Goal: Task Accomplishment & Management: Manage account settings

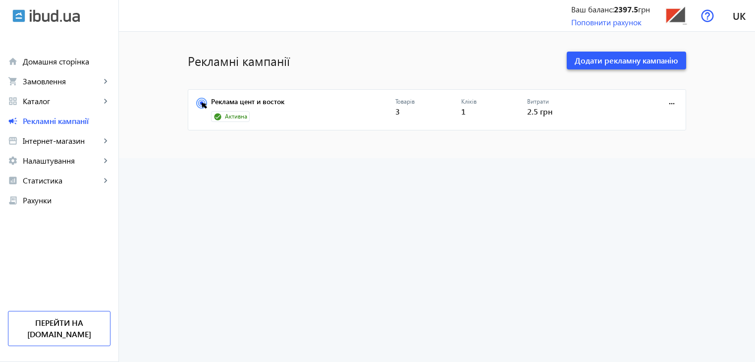
drag, startPoint x: 614, startPoint y: 62, endPoint x: 628, endPoint y: 87, distance: 28.4
click at [614, 62] on span "Додати рекламну кампанію" at bounding box center [627, 60] width 104 height 11
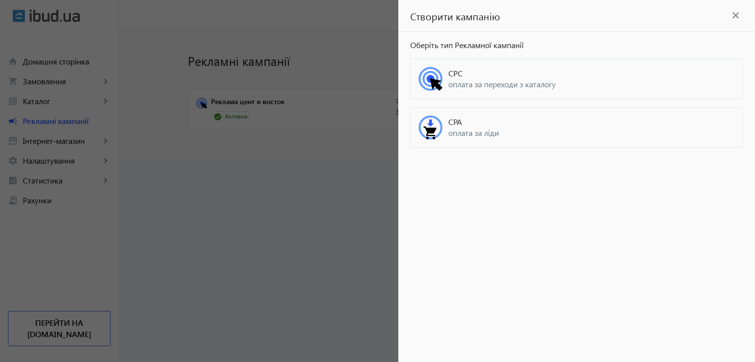
click at [465, 76] on span "CPC" at bounding box center [591, 73] width 286 height 11
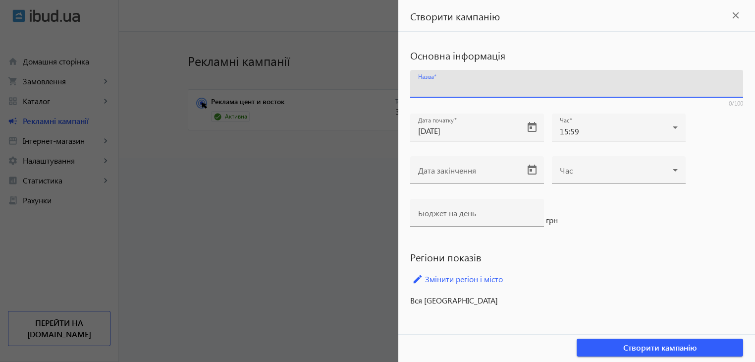
click at [472, 86] on input "Назва" at bounding box center [576, 87] width 317 height 10
type input "Вся країна"
click at [498, 312] on div "Основна інформація Назва Вся країна 10/100 Дата початку [DATE] Час 15:59 Дата з…" at bounding box center [576, 177] width 357 height 290
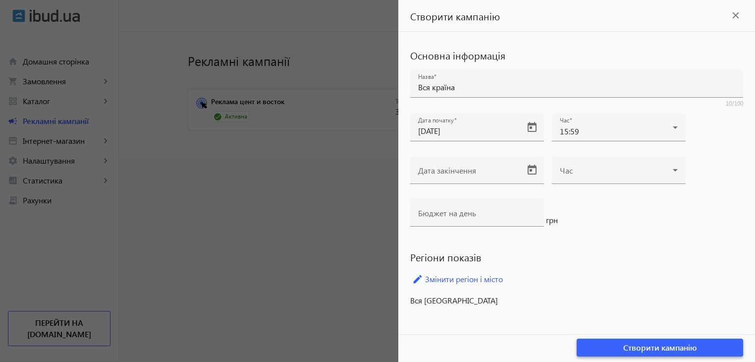
click at [641, 348] on span "Створити кампанію" at bounding box center [660, 347] width 74 height 11
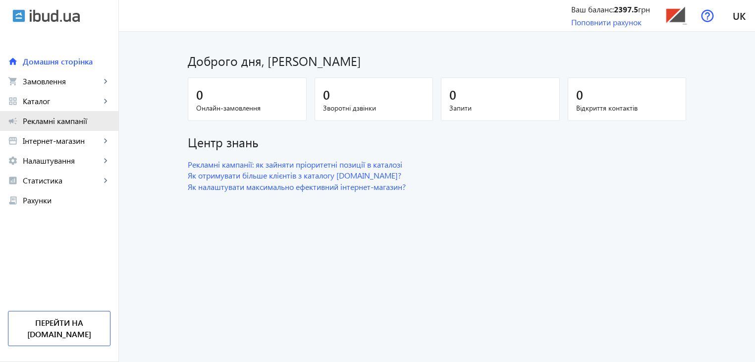
click at [44, 120] on span "Рекламні кампанії" at bounding box center [67, 121] width 88 height 10
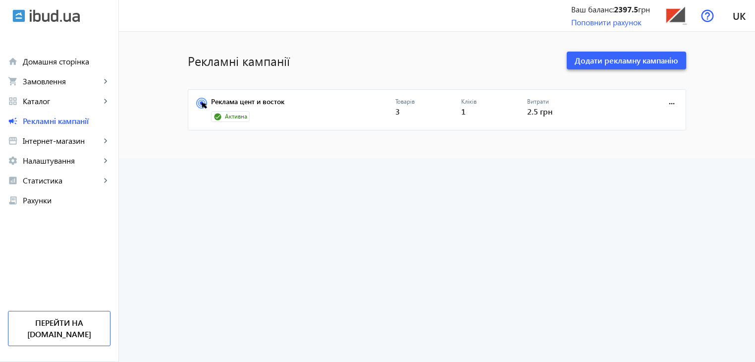
click at [595, 60] on span "Додати рекламну кампанію" at bounding box center [627, 60] width 104 height 11
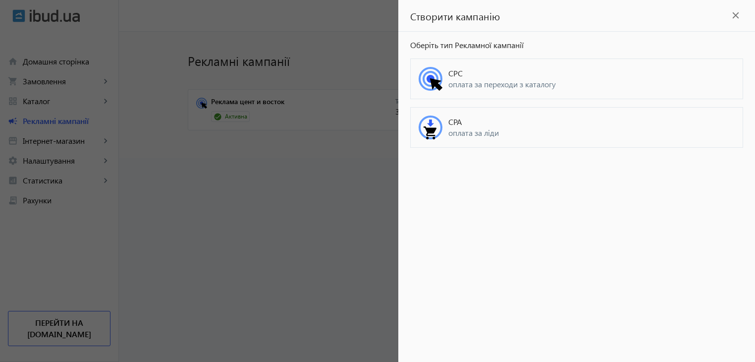
click at [429, 80] on circle at bounding box center [431, 79] width 8 height 8
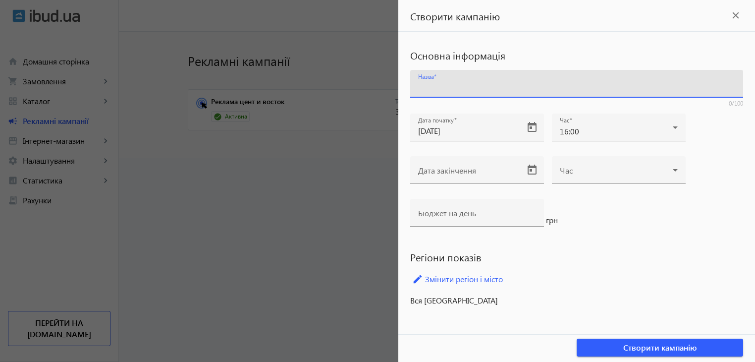
drag, startPoint x: 472, startPoint y: 83, endPoint x: 468, endPoint y: 92, distance: 9.3
click at [472, 83] on input "Назва" at bounding box center [576, 87] width 317 height 10
type input "Вся країна"
click at [472, 278] on link "edit Змінити регіон і місто" at bounding box center [576, 279] width 333 height 15
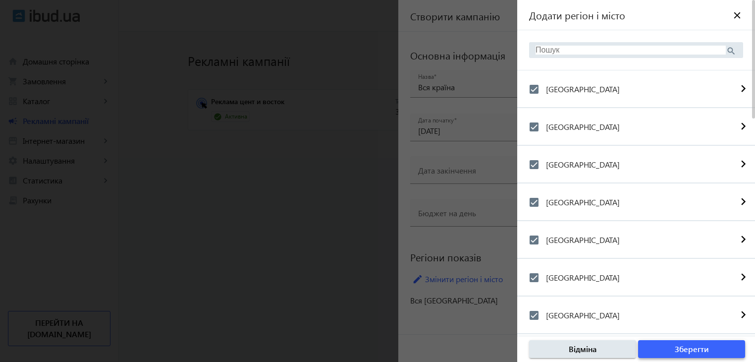
click at [688, 349] on span "Зберегти" at bounding box center [692, 348] width 34 height 11
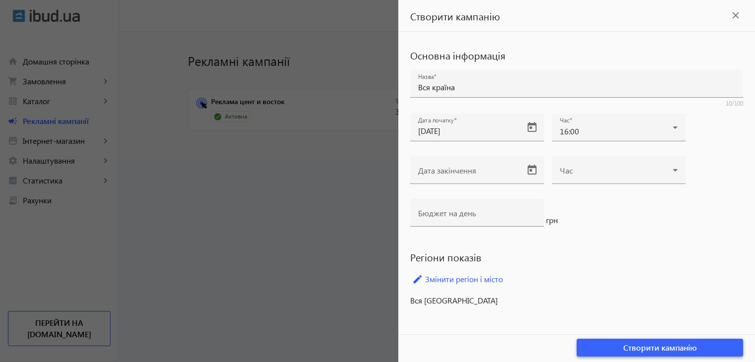
click at [659, 348] on span "Створити кампанію" at bounding box center [660, 347] width 74 height 11
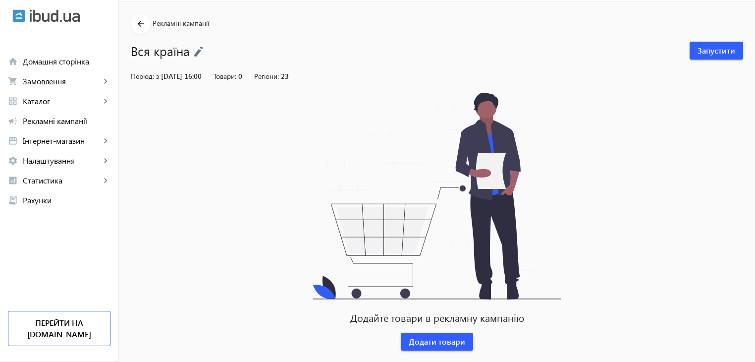
scroll to position [46, 0]
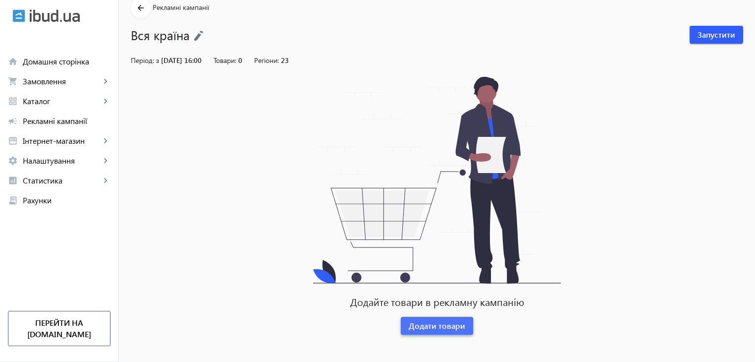
drag, startPoint x: 422, startPoint y: 326, endPoint x: 423, endPoint y: 320, distance: 6.0
click at [422, 326] on span "Додати товари" at bounding box center [437, 325] width 56 height 11
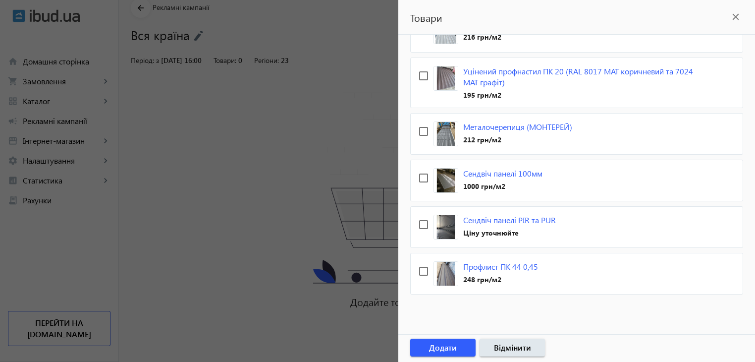
scroll to position [125, 0]
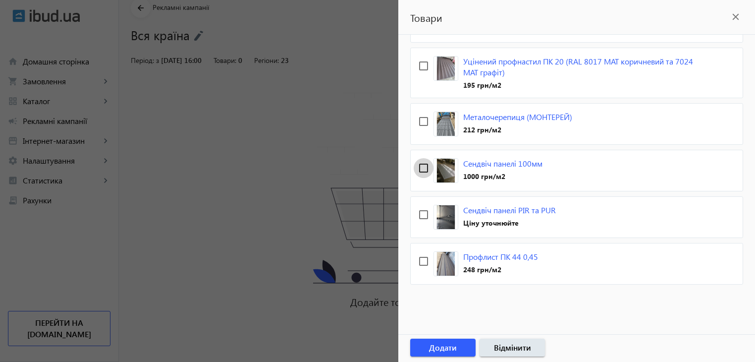
click at [421, 164] on input "checkbox" at bounding box center [424, 168] width 20 height 20
checkbox input "true"
click at [421, 213] on input "checkbox" at bounding box center [424, 215] width 20 height 20
checkbox input "true"
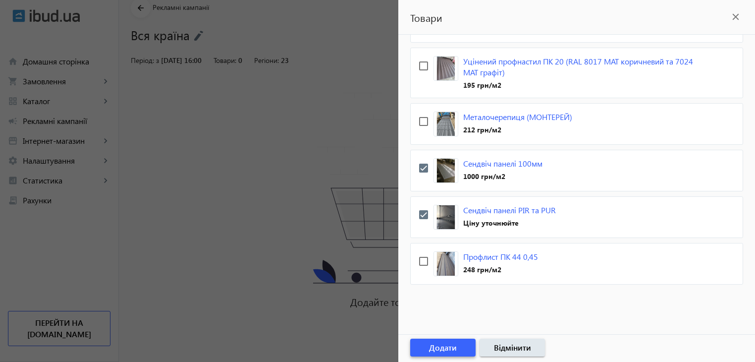
click at [445, 349] on span "Додати" at bounding box center [443, 347] width 28 height 11
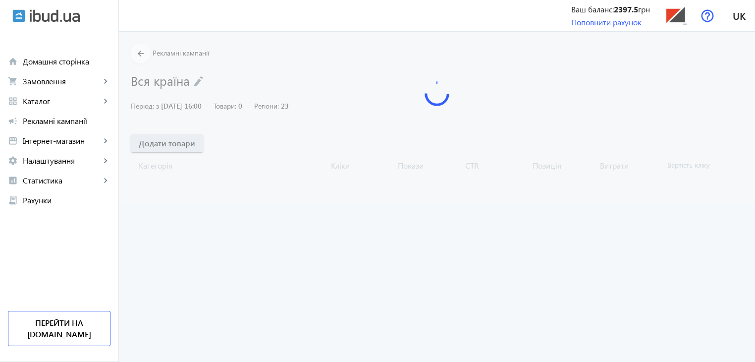
scroll to position [0, 0]
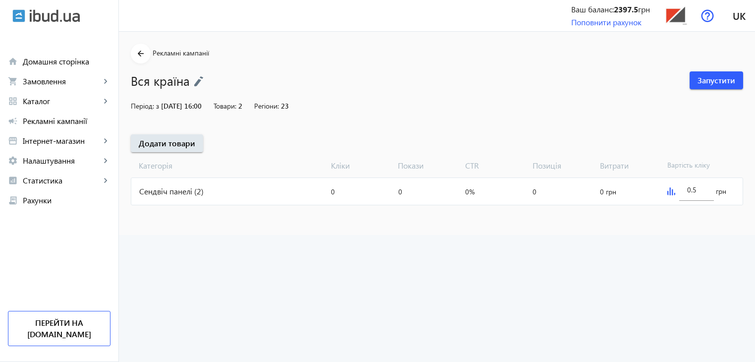
click at [669, 193] on img at bounding box center [671, 191] width 8 height 8
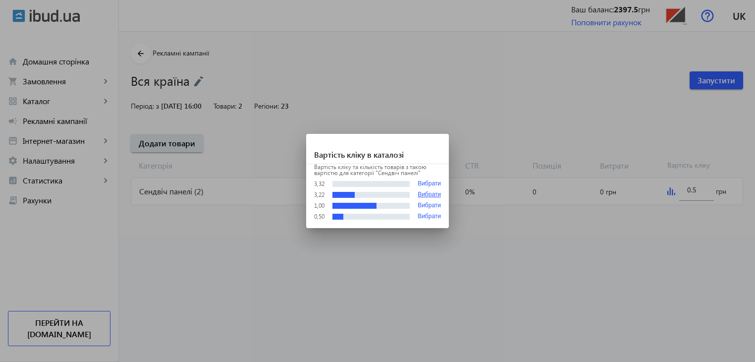
click at [426, 195] on button "Вибрати" at bounding box center [429, 194] width 23 height 7
type input "3.22"
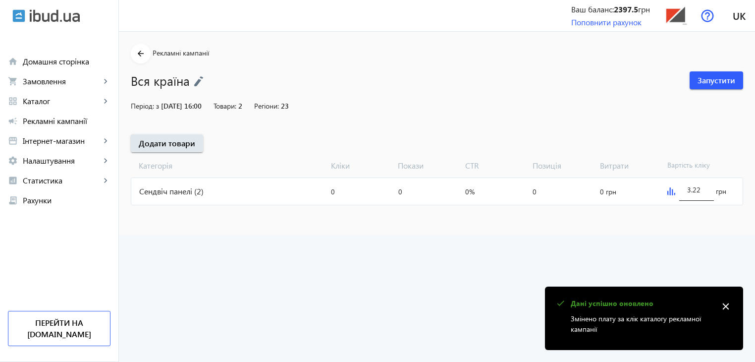
click at [700, 190] on input "3.22" at bounding box center [696, 189] width 19 height 9
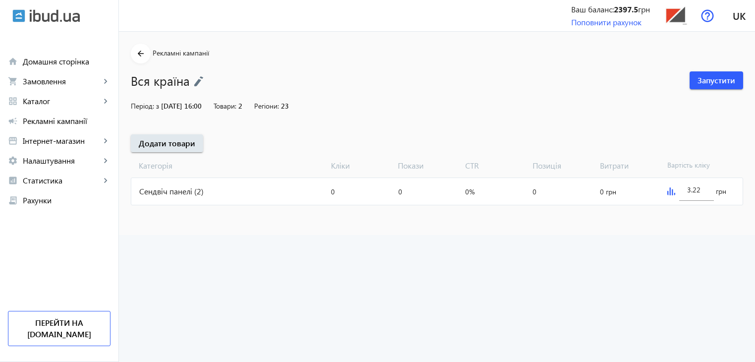
click at [669, 192] on img at bounding box center [671, 191] width 8 height 8
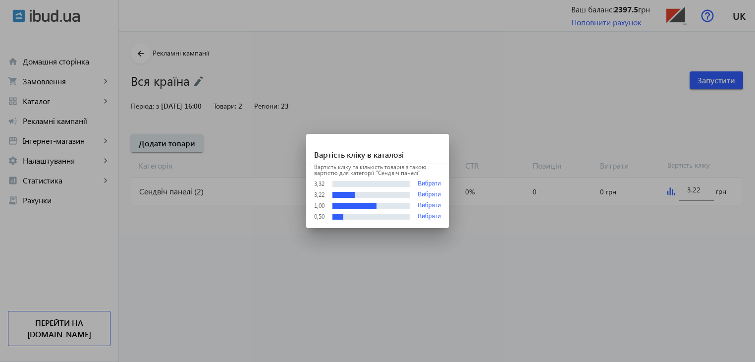
click at [574, 261] on div at bounding box center [377, 181] width 755 height 362
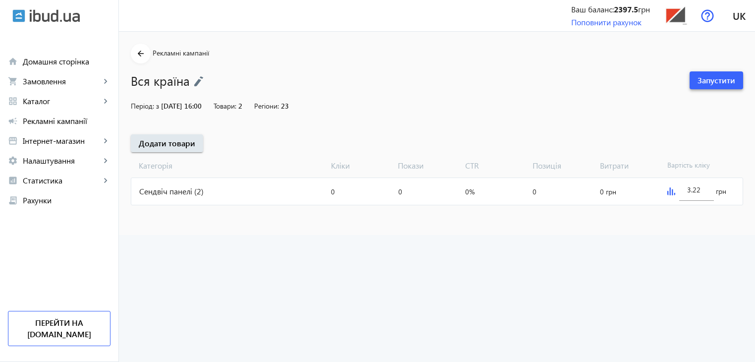
click at [717, 78] on span "Запустити" at bounding box center [717, 80] width 38 height 11
click at [40, 101] on span "Каталог" at bounding box center [62, 101] width 78 height 10
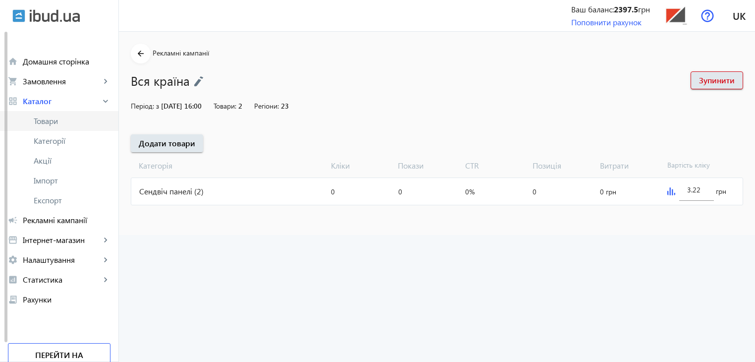
click at [49, 123] on span "Товари" at bounding box center [72, 121] width 77 height 10
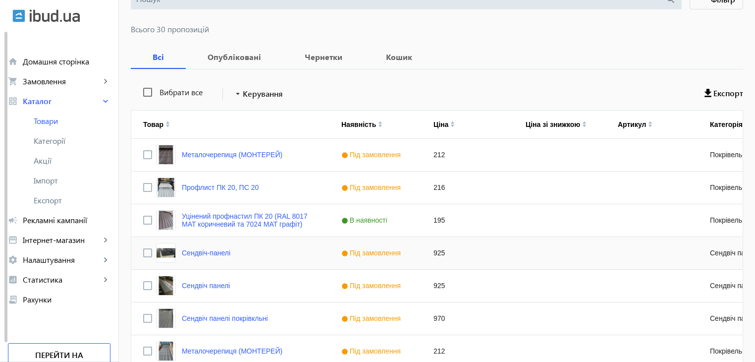
scroll to position [99, 0]
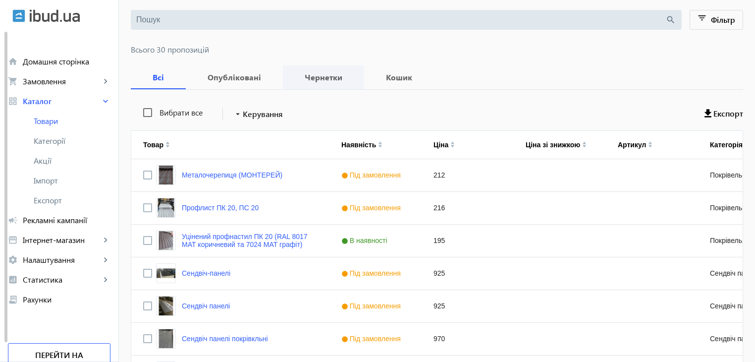
click at [319, 73] on b "Чернетки" at bounding box center [323, 77] width 57 height 8
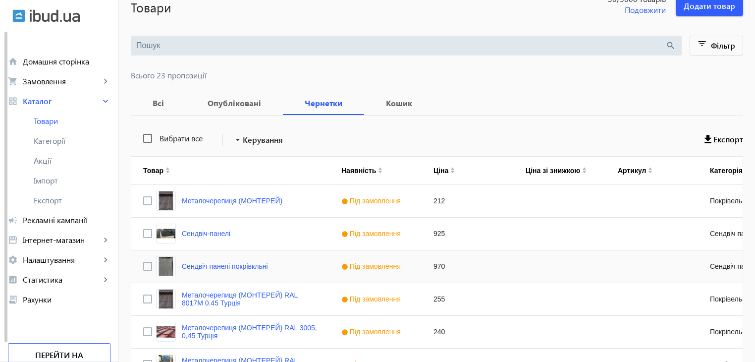
scroll to position [99, 0]
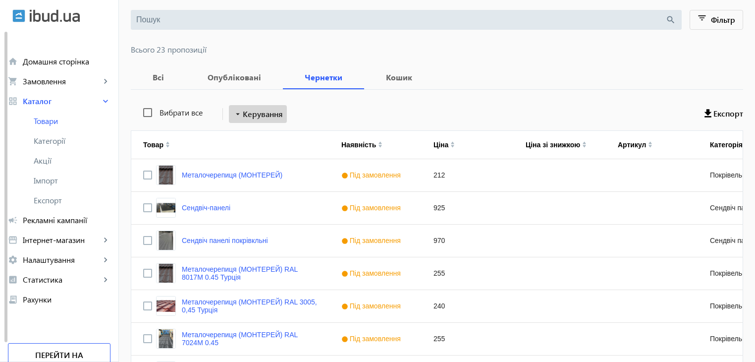
click at [260, 115] on span "Керування" at bounding box center [263, 114] width 40 height 12
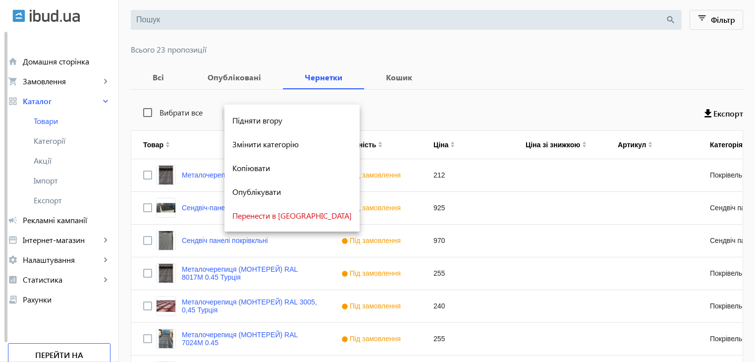
click at [345, 102] on div at bounding box center [377, 181] width 755 height 362
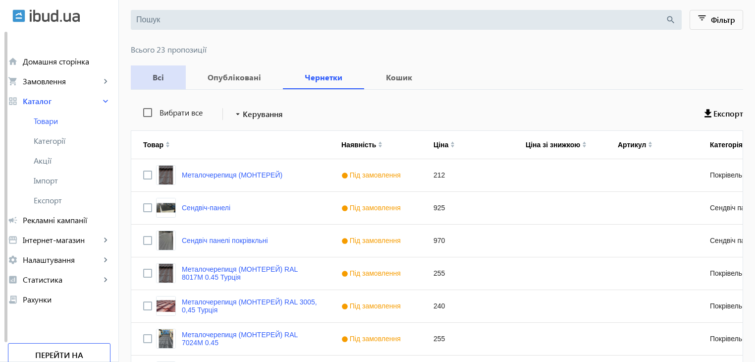
click at [157, 77] on b "Всі" at bounding box center [158, 77] width 31 height 8
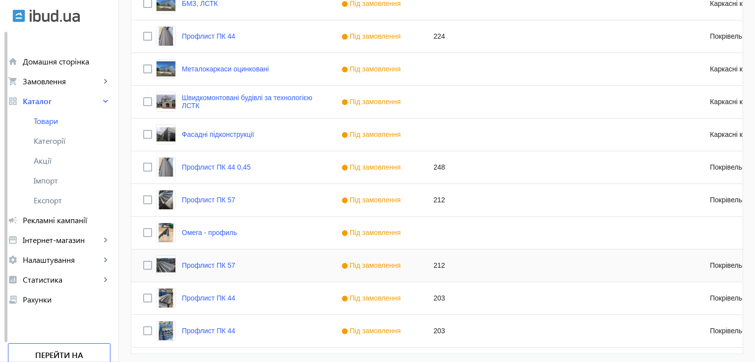
scroll to position [929, 0]
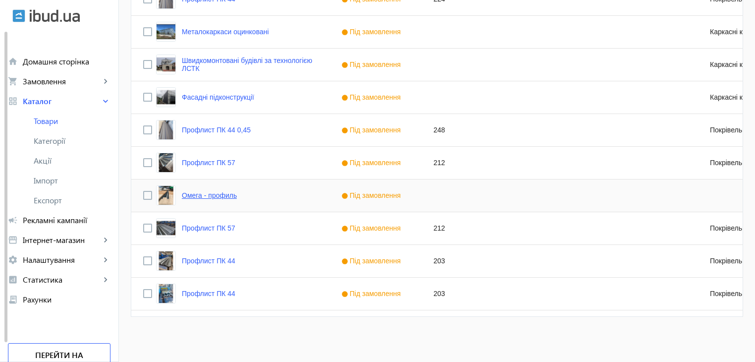
click at [196, 194] on link "Омега - профиль" at bounding box center [209, 195] width 55 height 8
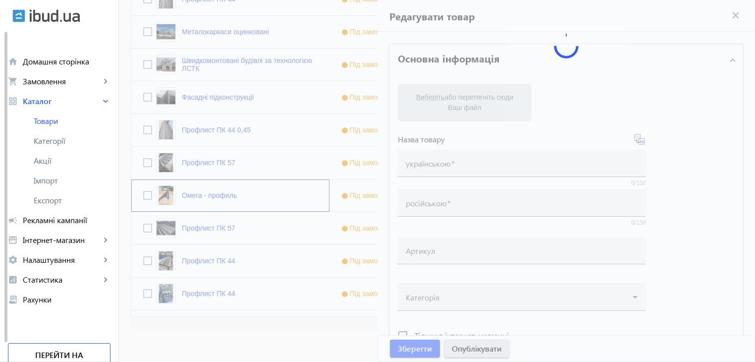
type input "Омега - профиль"
type input "Омега – профиль"
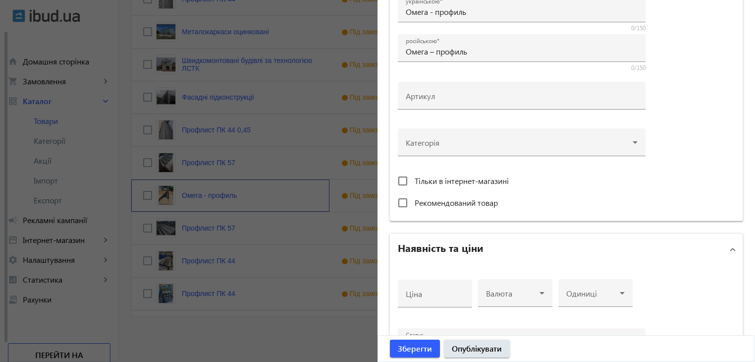
scroll to position [248, 0]
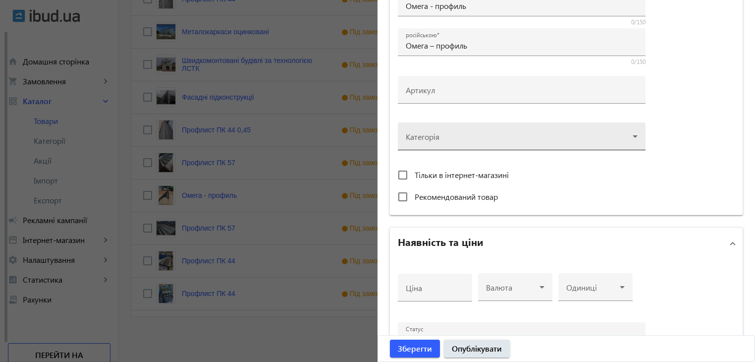
click at [546, 144] on div at bounding box center [522, 132] width 232 height 36
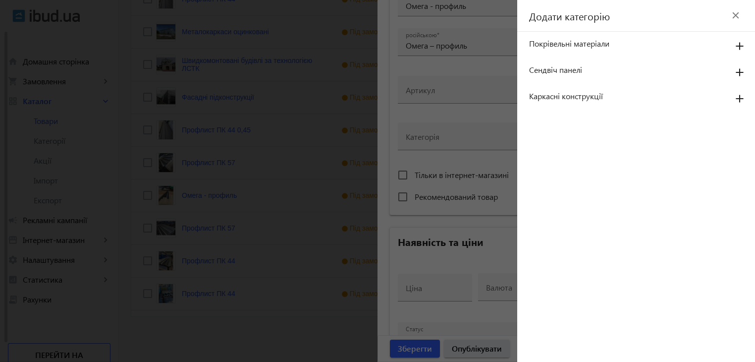
click at [498, 228] on div at bounding box center [377, 181] width 755 height 362
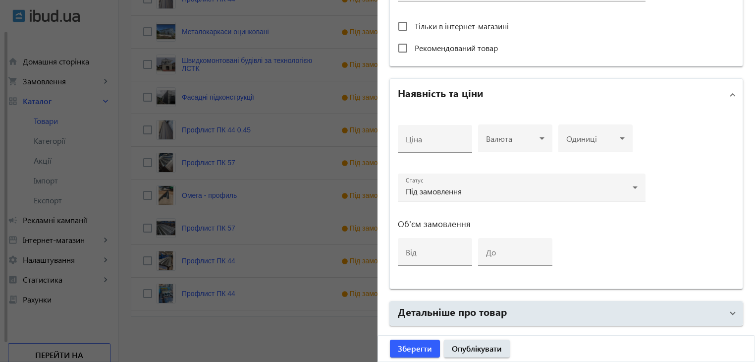
scroll to position [463, 0]
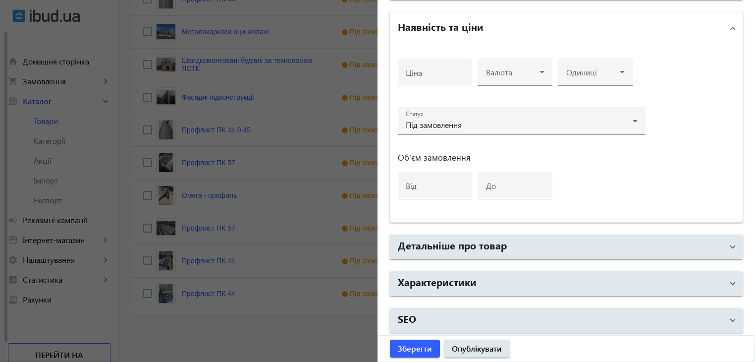
click at [276, 282] on div at bounding box center [377, 181] width 755 height 362
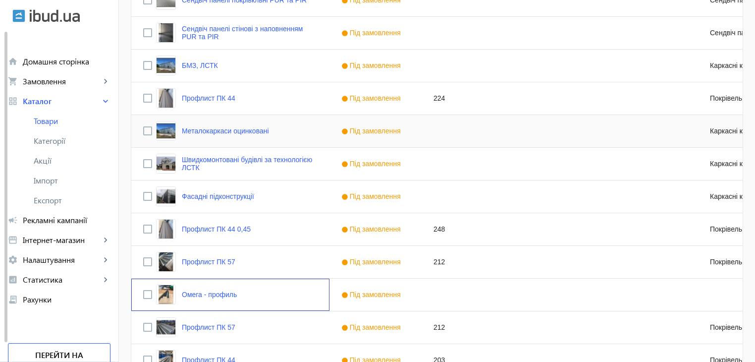
scroll to position [632, 0]
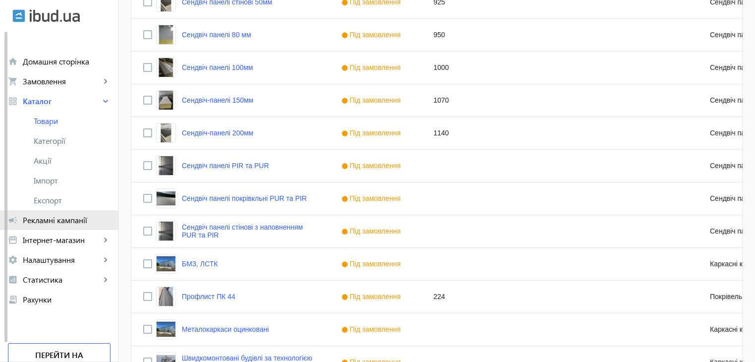
click at [61, 221] on span "Рекламні кампанії" at bounding box center [67, 220] width 88 height 10
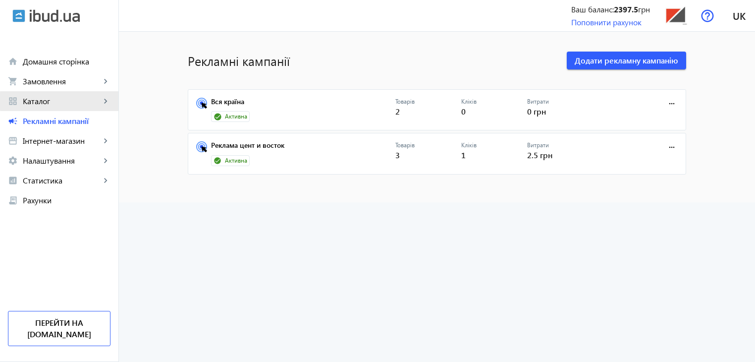
click at [70, 101] on span "Каталог" at bounding box center [62, 101] width 78 height 10
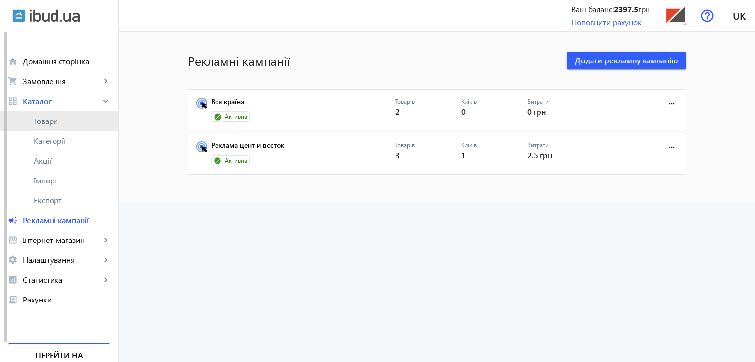
click at [57, 120] on span "Товари" at bounding box center [72, 121] width 77 height 10
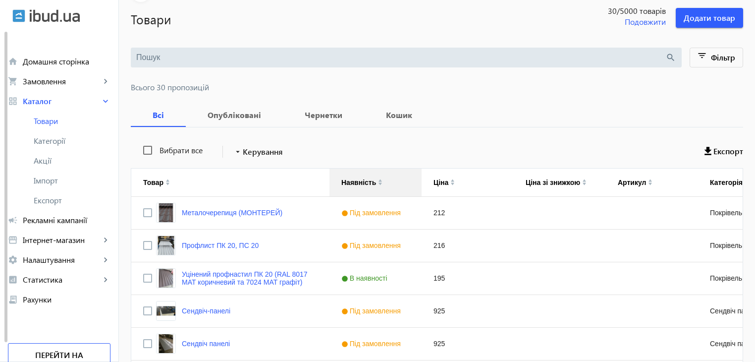
scroll to position [50, 0]
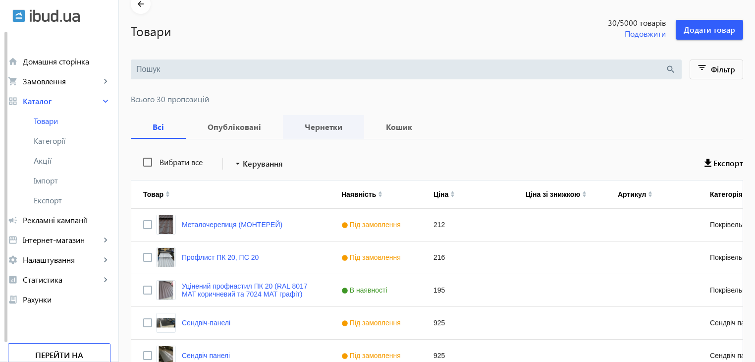
drag, startPoint x: 305, startPoint y: 124, endPoint x: 368, endPoint y: 214, distance: 109.3
click at [306, 124] on b "Чернетки" at bounding box center [323, 127] width 57 height 8
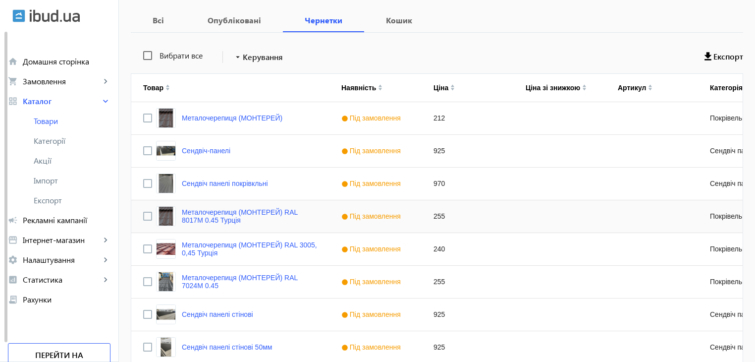
scroll to position [198, 0]
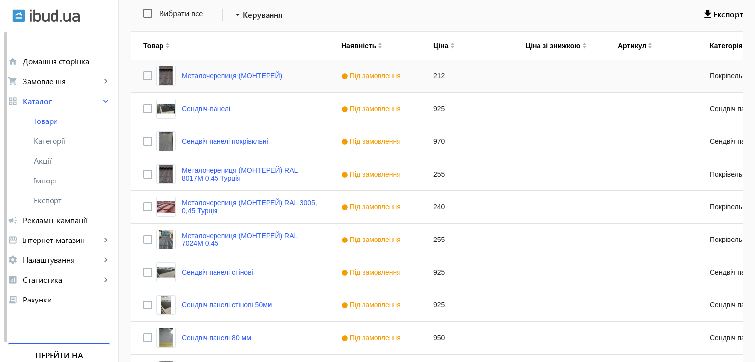
click at [261, 73] on link "Металочерепиця (МОНТЕРЕЙ)" at bounding box center [232, 76] width 101 height 8
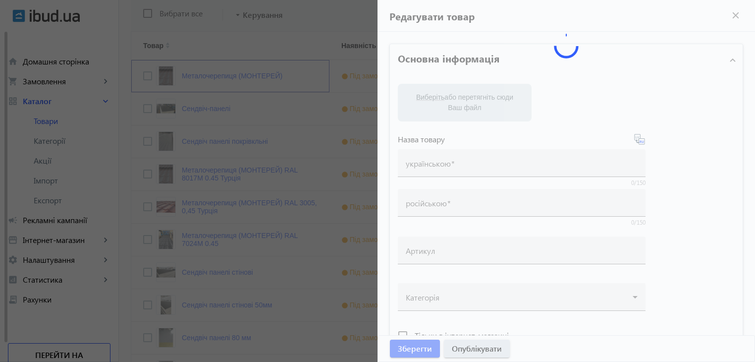
type input "Металочерепиця (МОНТЕРЕЙ)"
type input "Металлочерепиця (МОНТЕРЕЙ)"
type input "212"
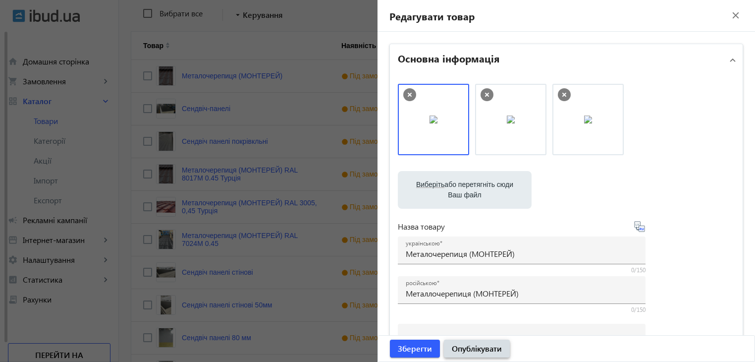
click at [475, 348] on span "Опублікувати" at bounding box center [477, 348] width 50 height 11
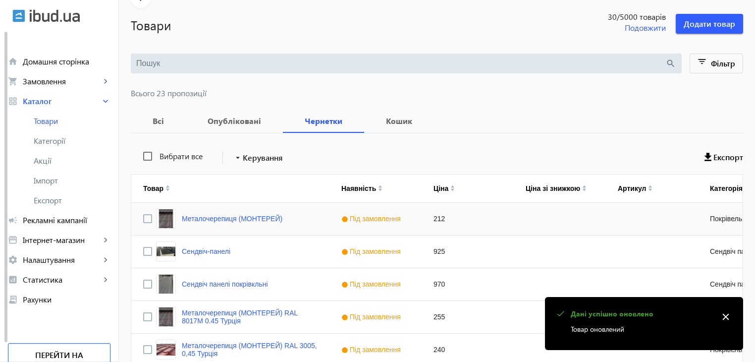
scroll to position [99, 0]
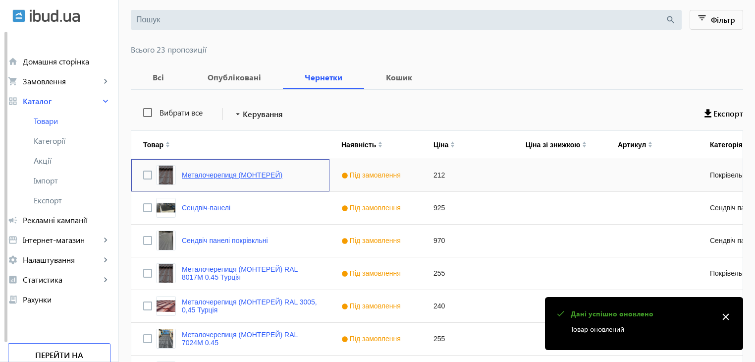
click at [260, 175] on link "Металочерепиця (МОНТЕРЕЙ)" at bounding box center [232, 175] width 101 height 8
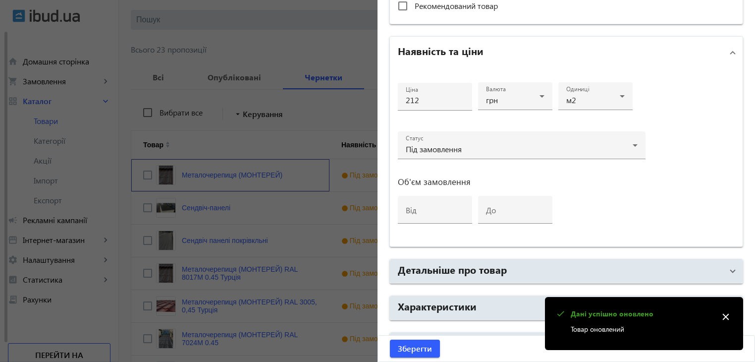
scroll to position [463, 0]
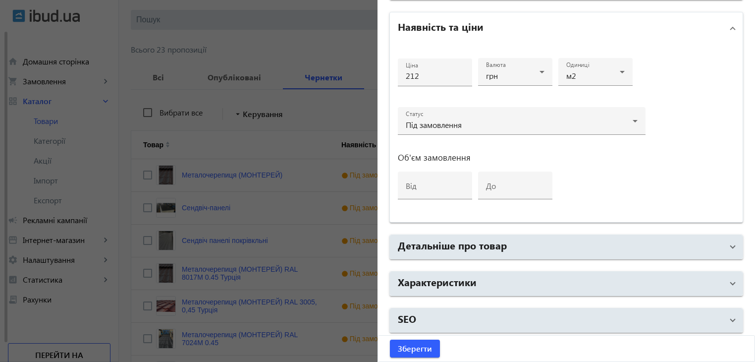
click at [305, 282] on div at bounding box center [377, 181] width 755 height 362
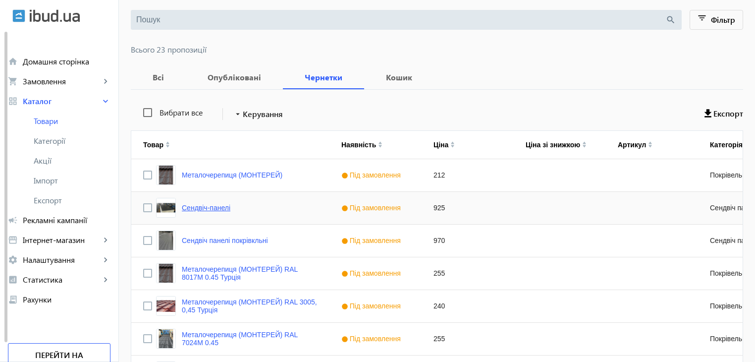
click at [209, 205] on link "Сендвіч-панелі" at bounding box center [206, 208] width 49 height 8
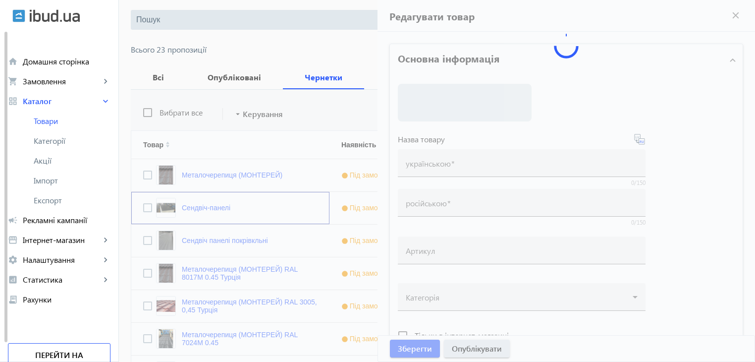
type input "Сендвіч-панелі"
type input "[PERSON_NAME]-панели"
type input "925"
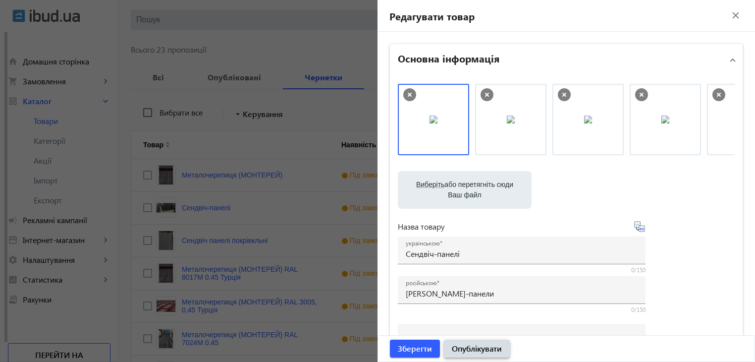
click at [462, 347] on span "Опублікувати" at bounding box center [477, 348] width 50 height 11
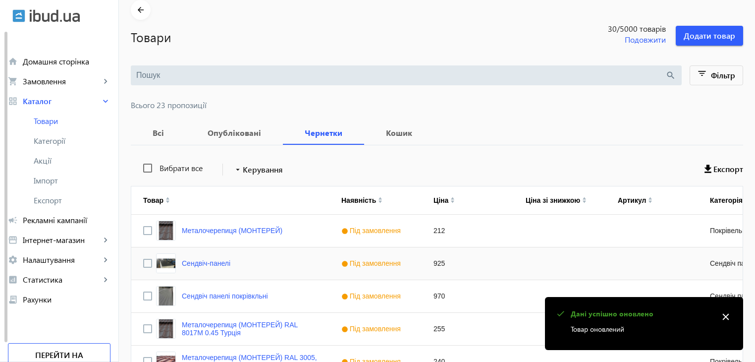
scroll to position [99, 0]
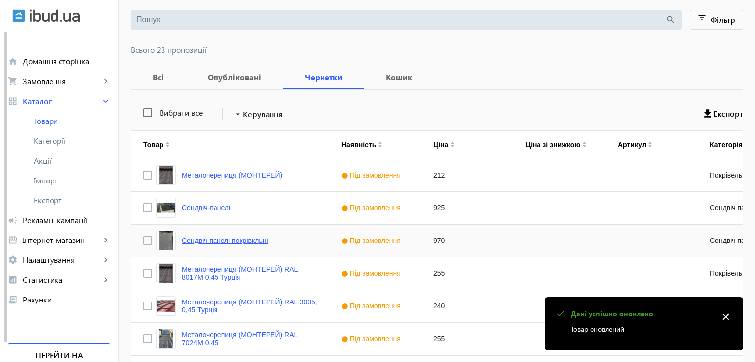
click at [210, 238] on link "Сендвіч панелі покрівкльні" at bounding box center [225, 240] width 86 height 8
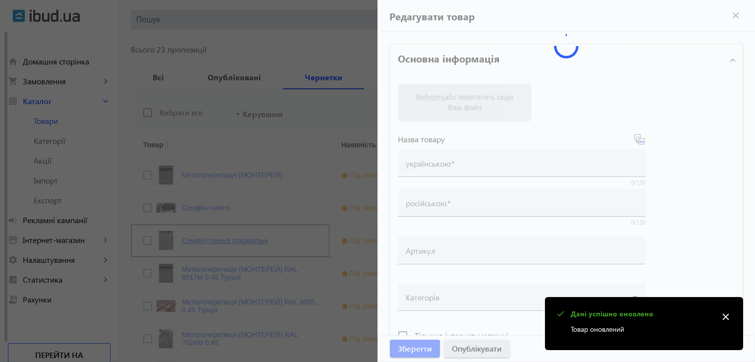
type input "Сендвіч панелі покрівкльні"
type input "[PERSON_NAME] панели кровельные"
type input "970"
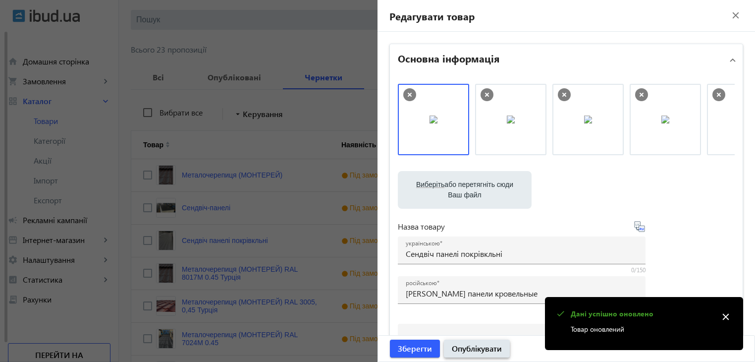
click at [488, 348] on span "Опублікувати" at bounding box center [477, 348] width 50 height 11
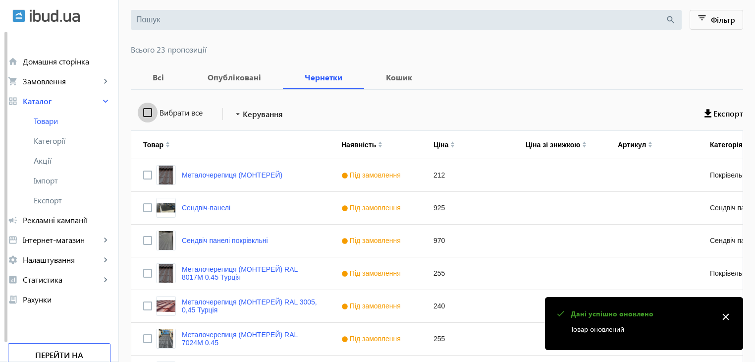
click at [143, 112] on input "Вибрати все" at bounding box center [148, 113] width 20 height 20
checkbox input "true"
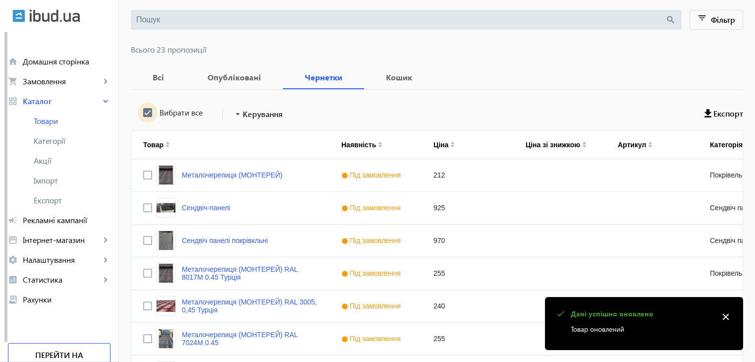
checkbox input "true"
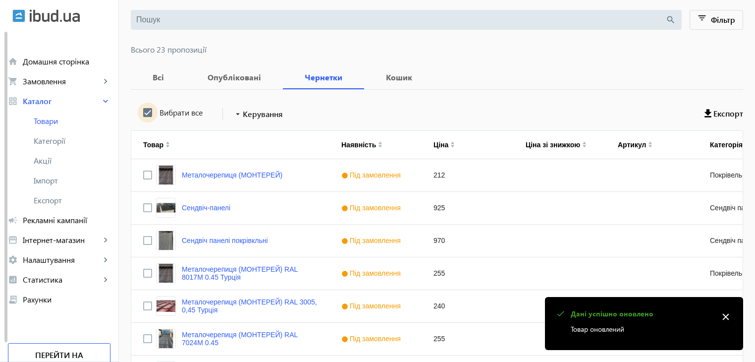
checkbox input "true"
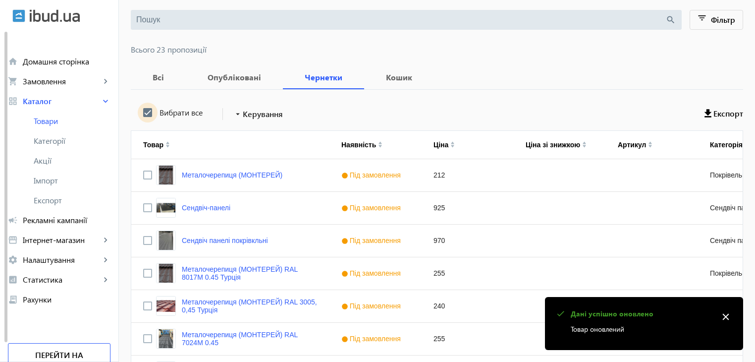
checkbox input "true"
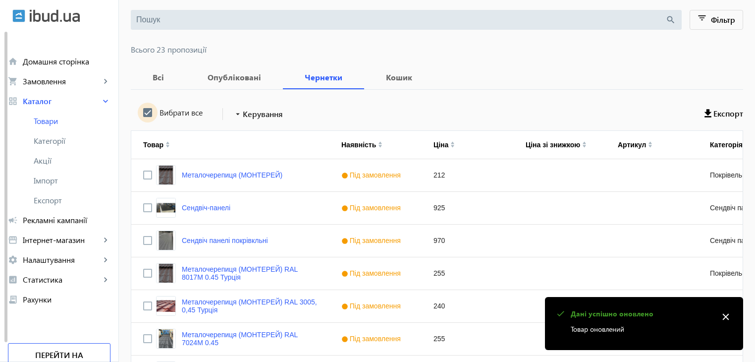
checkbox input "true"
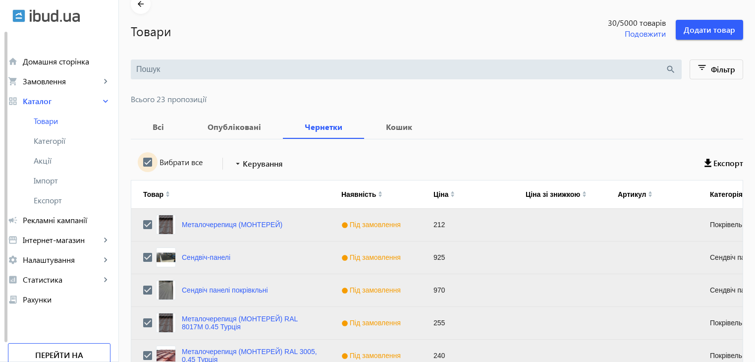
scroll to position [50, 0]
drag, startPoint x: 193, startPoint y: 225, endPoint x: 255, endPoint y: 255, distance: 68.7
click at [255, 255] on div "Сендвіч-панелі" at bounding box center [230, 257] width 198 height 32
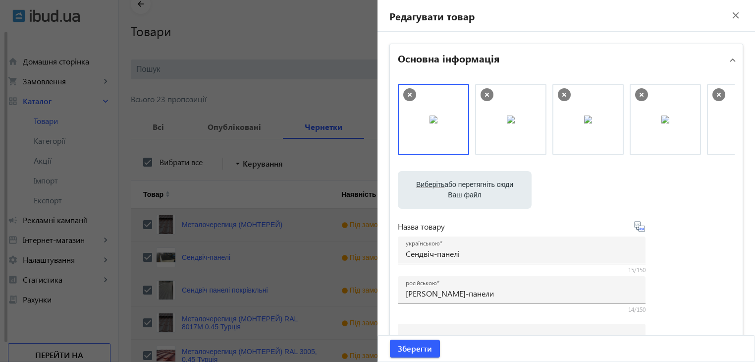
click at [200, 320] on div at bounding box center [377, 181] width 755 height 362
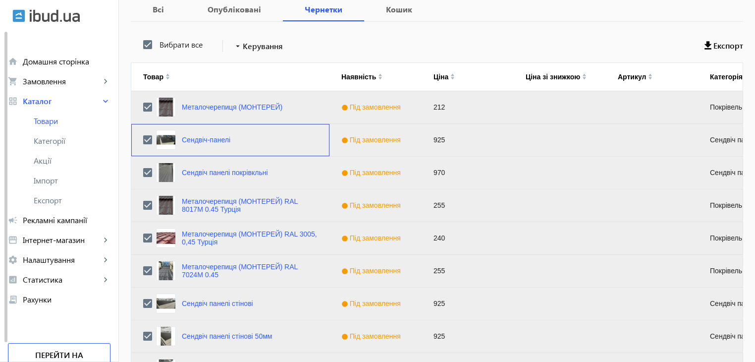
scroll to position [198, 0]
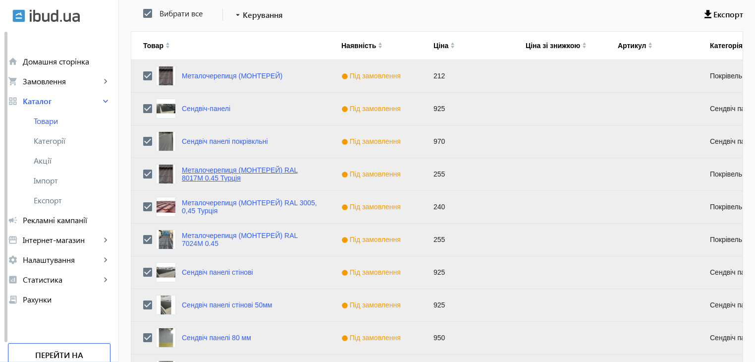
click at [218, 167] on link "Металочерепиця (МОНТЕРЕЙ) RAL 8017М 0.45 Турція" at bounding box center [250, 174] width 136 height 16
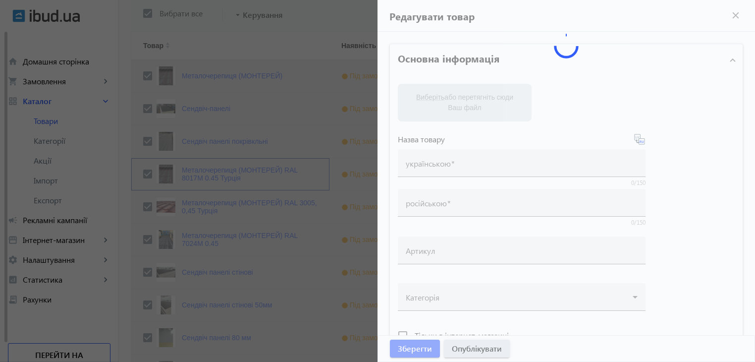
type input "Металочерепиця (МОНТЕРЕЙ) RAL 8017М 0.45 Турція"
type input "Металлочерепица (МОНТЕРЕЙ) RAL 8017М 0.45 [GEOGRAPHIC_DATA]"
type input "255"
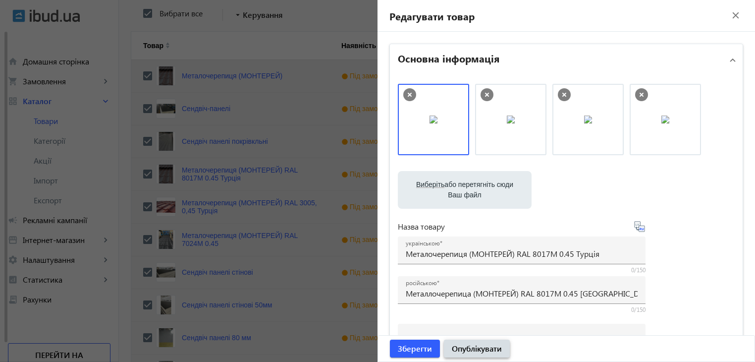
click at [468, 349] on span "Опублікувати" at bounding box center [477, 348] width 50 height 11
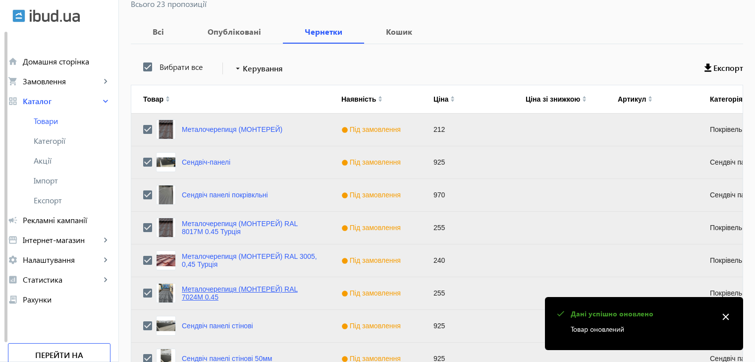
scroll to position [149, 0]
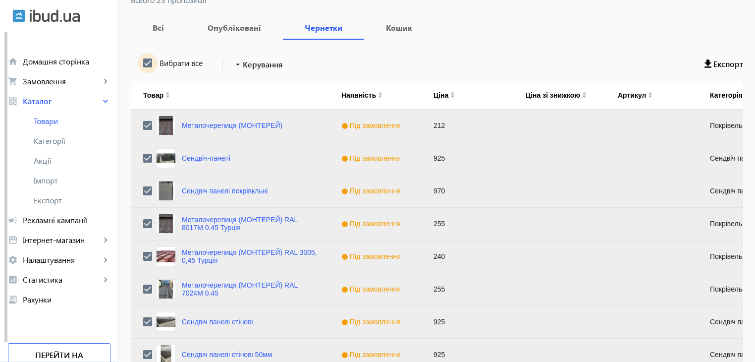
click at [145, 63] on input "Вибрати все" at bounding box center [148, 63] width 20 height 20
checkbox input "false"
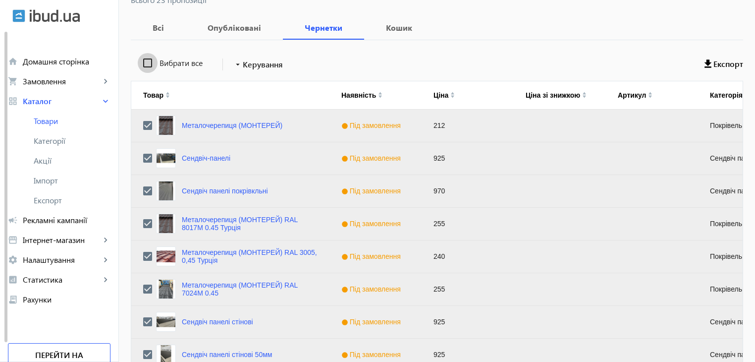
checkbox input "false"
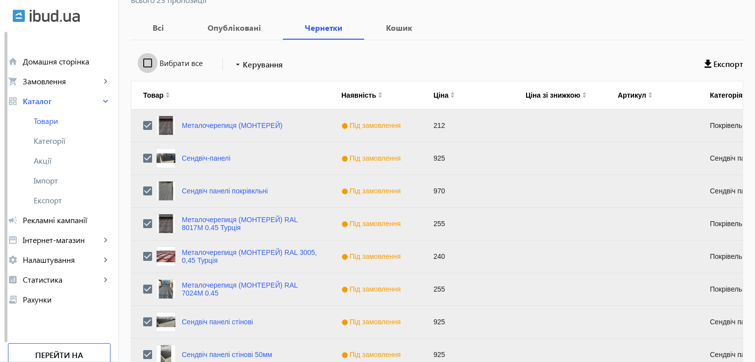
checkbox input "false"
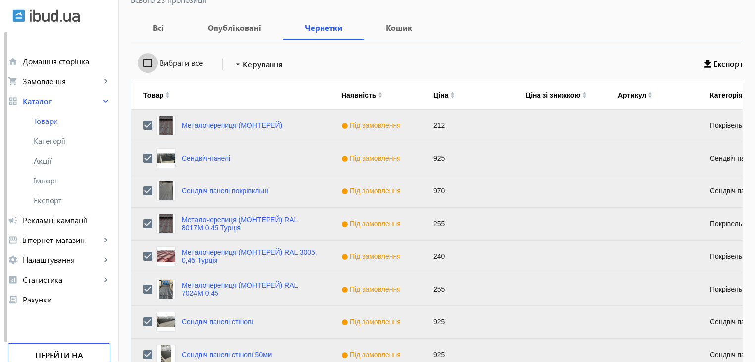
checkbox input "false"
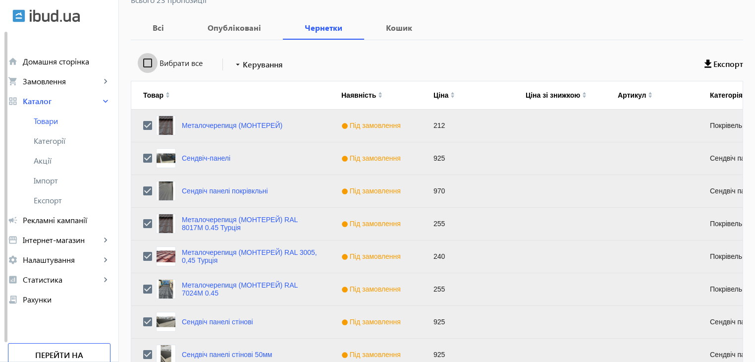
checkbox input "false"
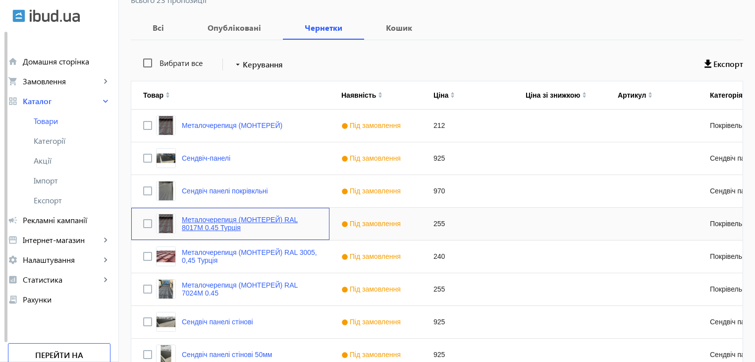
click at [196, 221] on link "Металочерепиця (МОНТЕРЕЙ) RAL 8017М 0.45 Турція" at bounding box center [250, 224] width 136 height 16
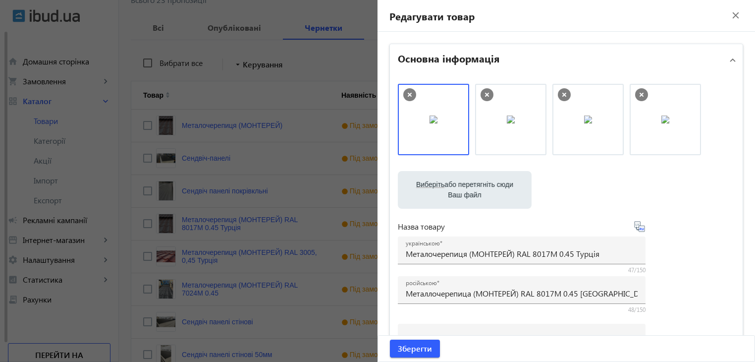
click at [200, 255] on div at bounding box center [377, 181] width 755 height 362
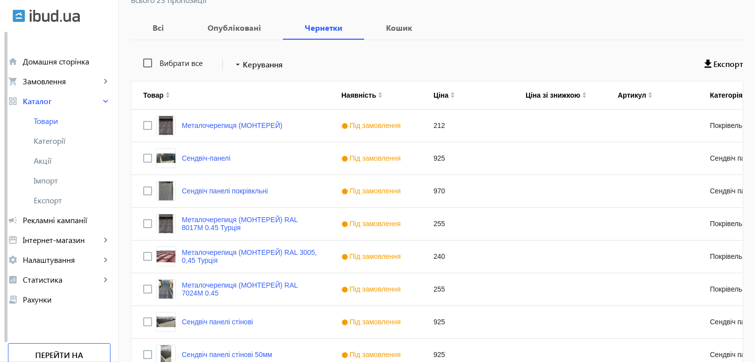
click at [200, 255] on link "Металочерепиця (МОНТЕРЕЙ) RAL 3005, 0,45 Турція" at bounding box center [250, 256] width 136 height 16
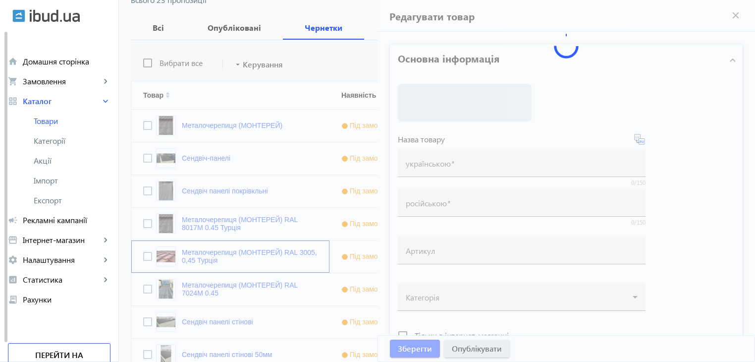
type input "Металочерепиця (МОНТЕРЕЙ) RAL 3005, 0,45 Турція"
type input "Металлочерепица (МОНТЕРЕЙ) RAL 3005, 0,45 [GEOGRAPHIC_DATA]"
type input "240"
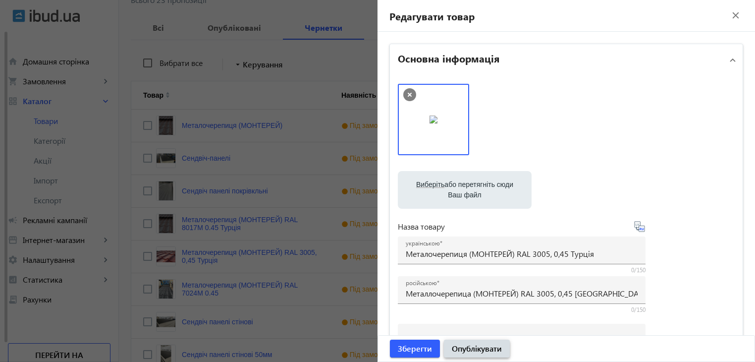
click at [479, 351] on span "Опублікувати" at bounding box center [477, 348] width 50 height 11
click at [206, 287] on div at bounding box center [377, 181] width 755 height 362
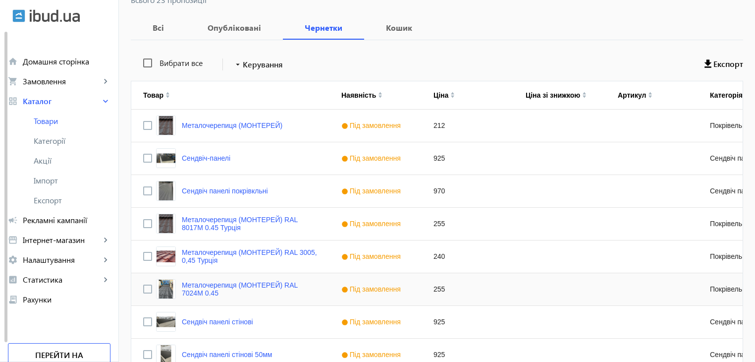
click at [206, 287] on link "Металочерепиця (МОНТЕРЕЙ) RAL 7024М 0.45" at bounding box center [250, 289] width 136 height 16
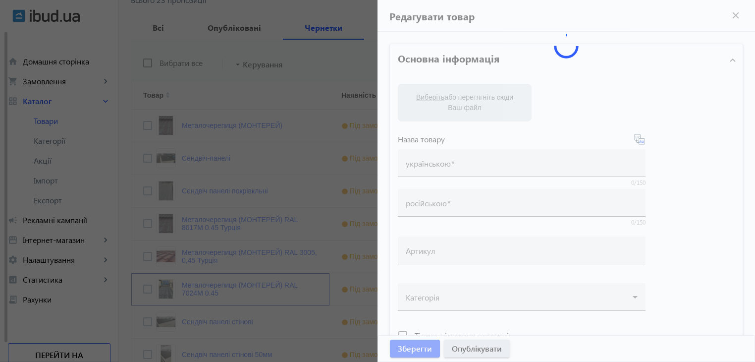
type input "Металочерепиця (МОНТЕРЕЙ) RAL 7024М 0.45"
type input "Металлочерепица (МОНТЕРЕЙ) RAL 7024М 0.45"
type input "255"
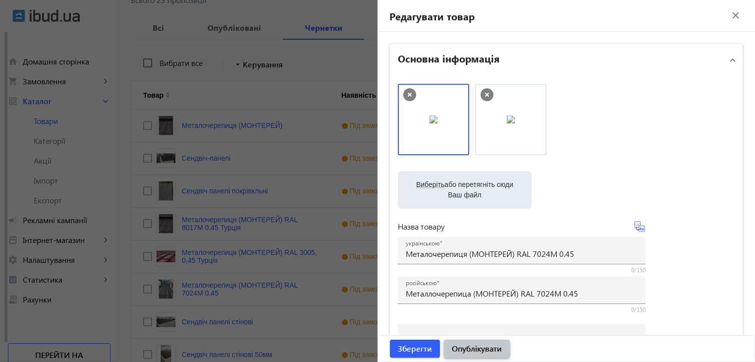
click at [465, 350] on span "Опублікувати" at bounding box center [477, 348] width 50 height 11
click at [208, 321] on div at bounding box center [377, 181] width 755 height 362
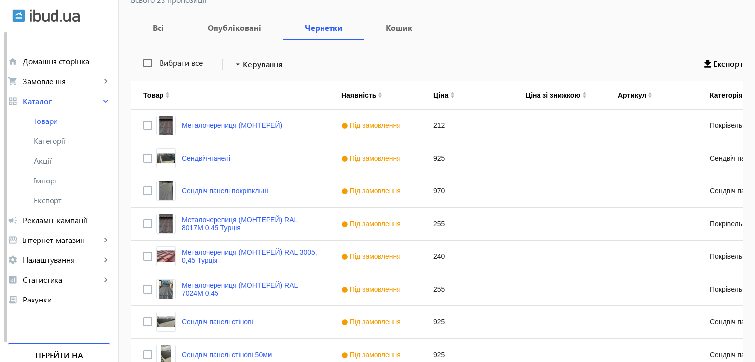
click at [240, 321] on link "Сендвіч панелі стінові" at bounding box center [217, 322] width 71 height 8
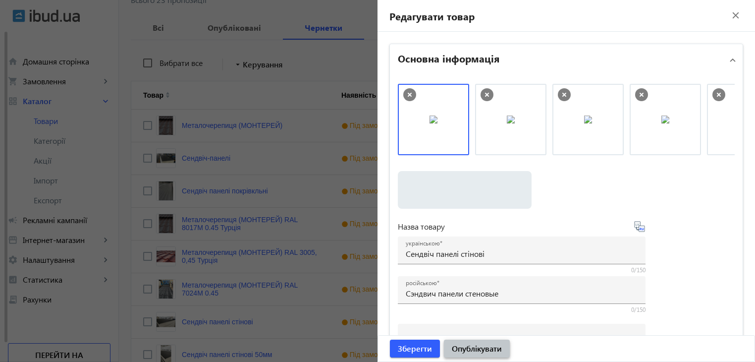
click at [475, 344] on span "Опублікувати" at bounding box center [477, 348] width 50 height 11
click at [252, 354] on div at bounding box center [377, 181] width 755 height 362
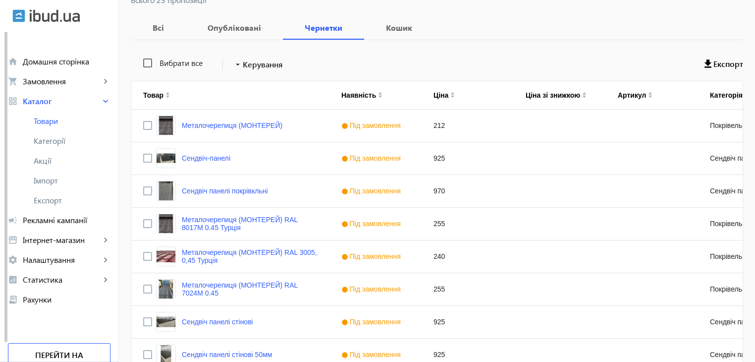
click at [240, 351] on link "Сендвіч панелі стінові 50мм" at bounding box center [227, 354] width 90 height 8
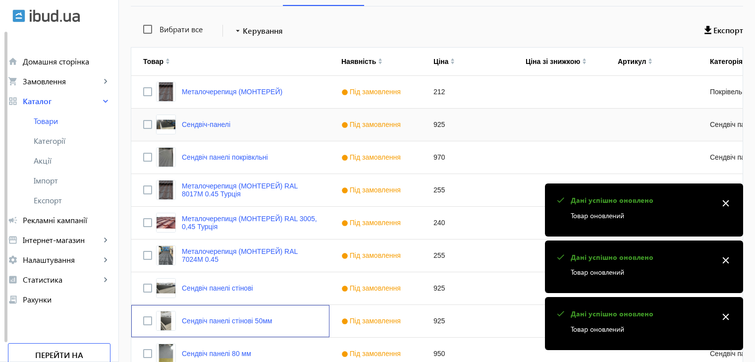
scroll to position [198, 0]
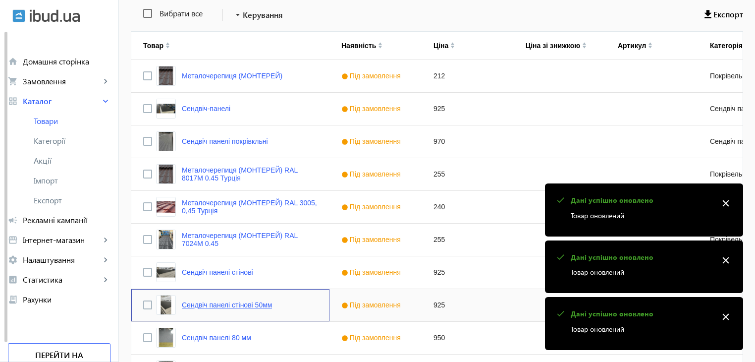
click at [243, 306] on link "Сендвіч панелі стінові 50мм" at bounding box center [227, 305] width 90 height 8
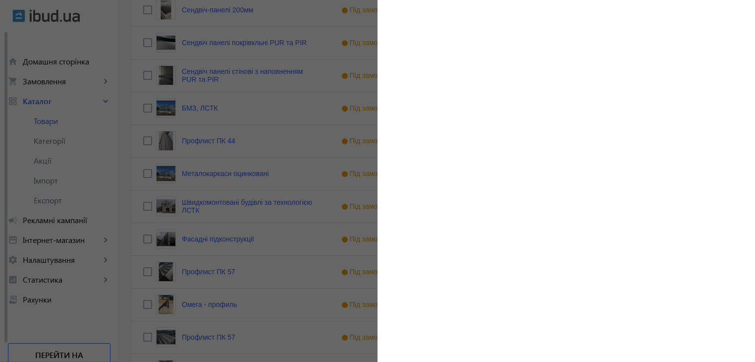
scroll to position [396, 0]
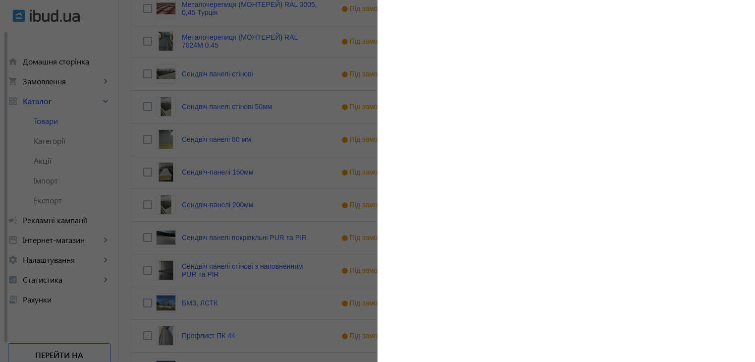
click at [193, 138] on div at bounding box center [377, 181] width 755 height 362
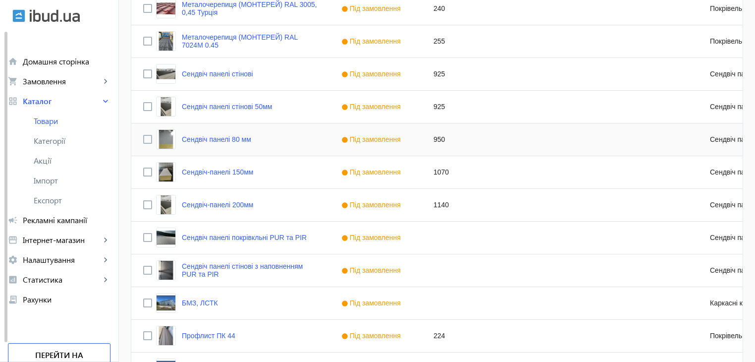
click at [193, 138] on mat-sidenav-container "arrow_back Товари 30 /5000 товарів Подовжити Додати товар search filter_list Фі…" at bounding box center [437, 150] width 636 height 1031
click at [228, 137] on link "Сендвіч панелі 80 мм" at bounding box center [216, 139] width 69 height 8
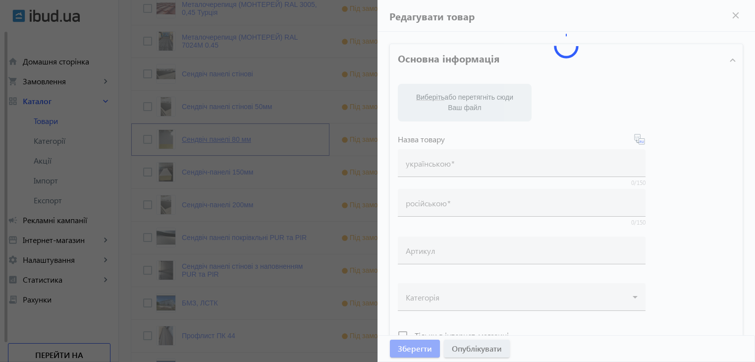
type input "Сендвіч панелі 80 мм"
type input "Сэндвич панели 80 мм"
type input "950"
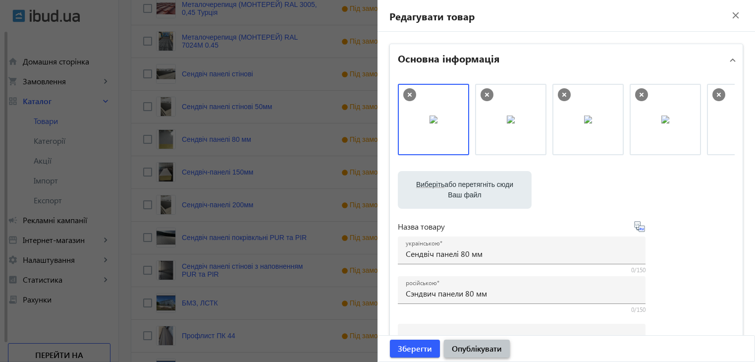
click at [464, 348] on span "Опублікувати" at bounding box center [477, 348] width 50 height 11
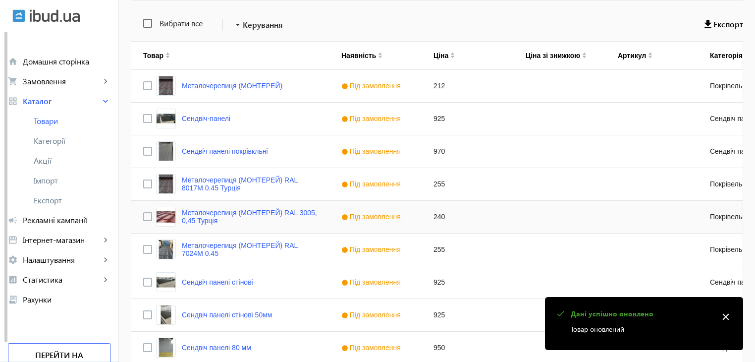
scroll to position [248, 0]
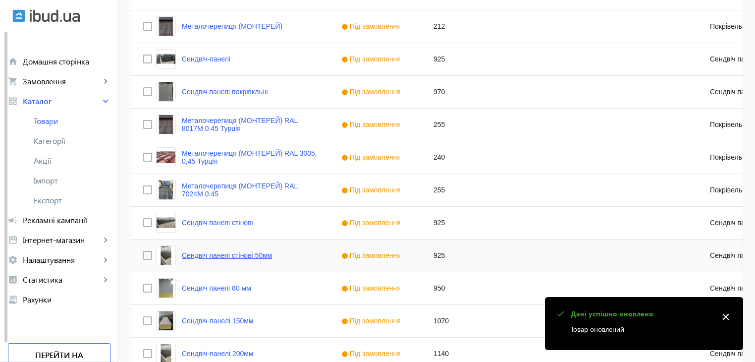
click at [220, 252] on link "Сендвіч панелі стінові 50мм" at bounding box center [227, 255] width 90 height 8
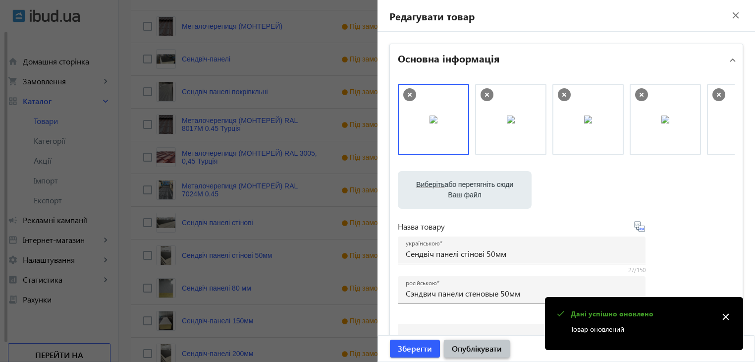
click at [459, 352] on span "Опублікувати" at bounding box center [477, 348] width 50 height 11
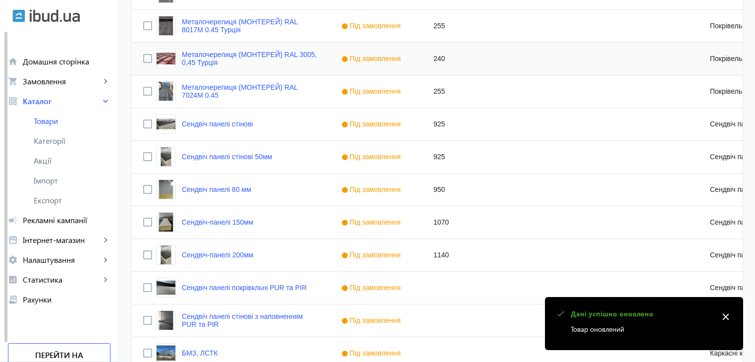
scroll to position [347, 0]
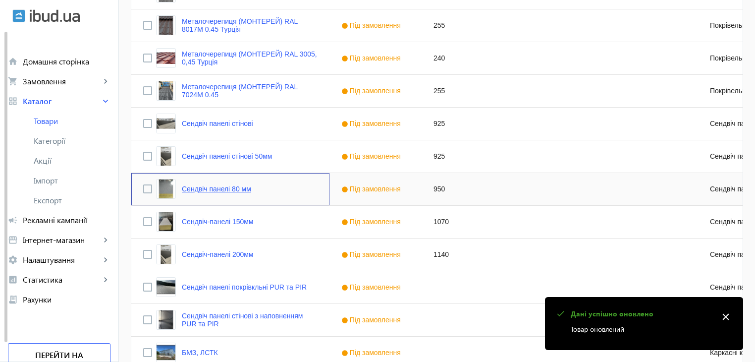
click at [228, 187] on link "Сендвіч панелі 80 мм" at bounding box center [216, 189] width 69 height 8
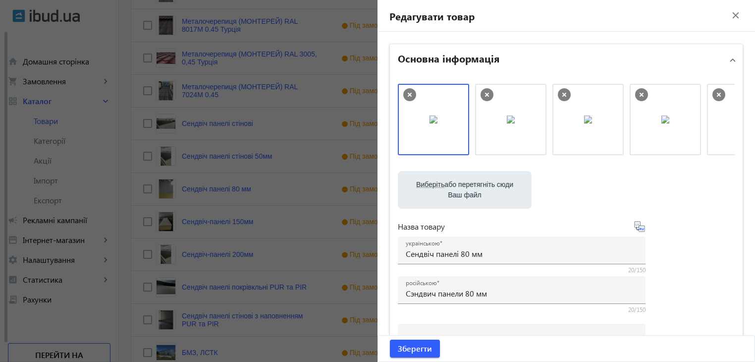
click at [191, 222] on div at bounding box center [377, 181] width 755 height 362
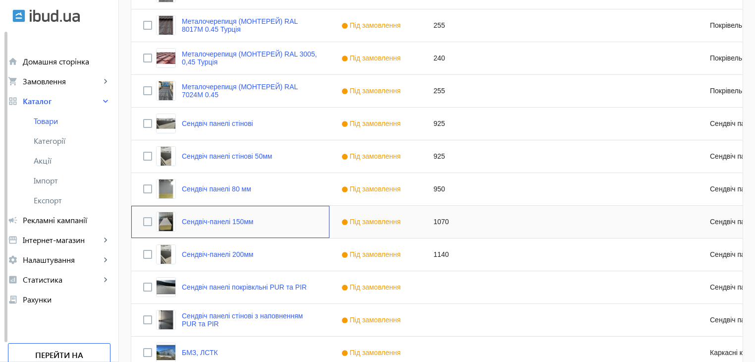
click at [196, 221] on link "Сендвіч-панелі 150мм" at bounding box center [218, 222] width 72 height 8
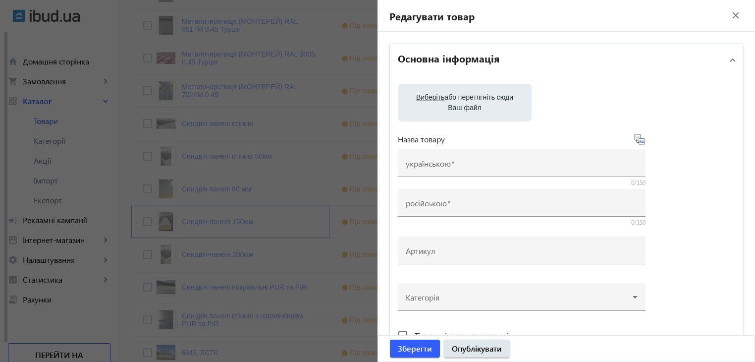
type input "Сендвіч-панелі 150мм"
type input "[PERSON_NAME]-панели 150мм"
type input "1070"
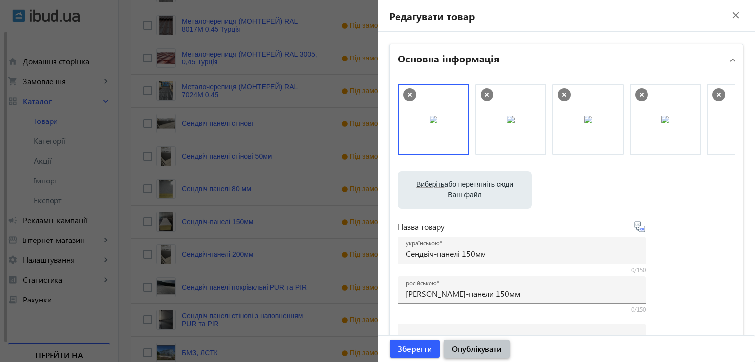
click at [454, 351] on span "Опублікувати" at bounding box center [477, 348] width 50 height 11
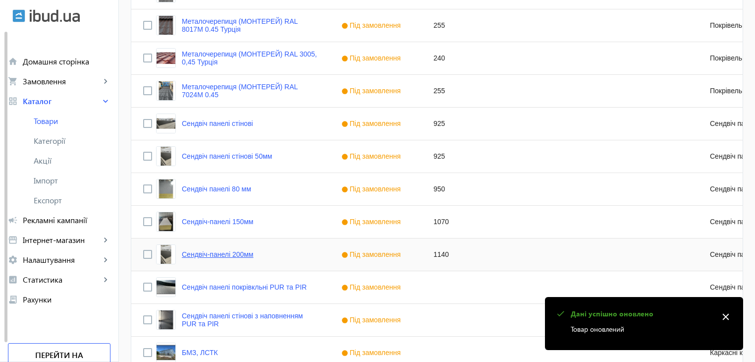
click at [218, 251] on link "Сендвіч-панелі 200мм" at bounding box center [218, 254] width 72 height 8
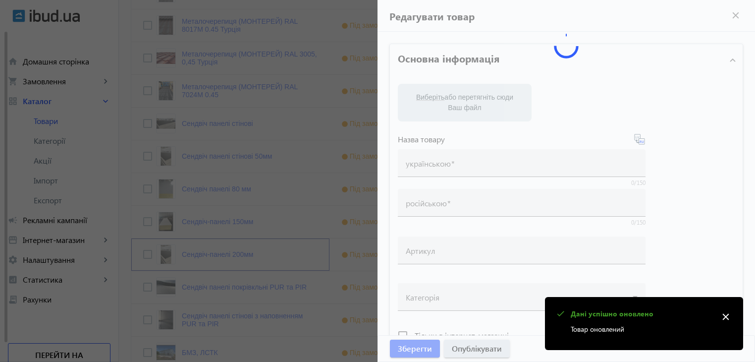
type input "Сендвіч-панелі 200мм"
type input "[PERSON_NAME]-панели 200мм"
type input "1140"
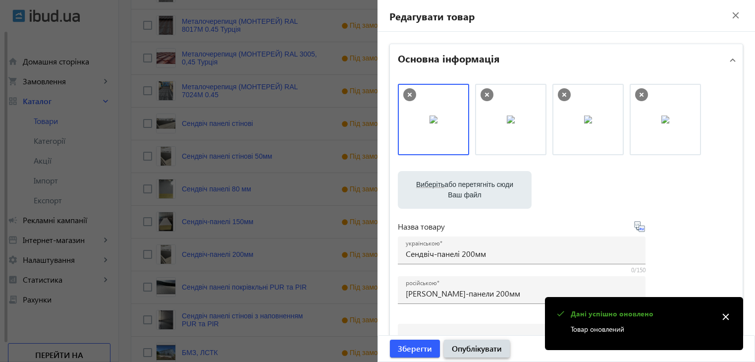
click at [469, 353] on span "Опублікувати" at bounding box center [477, 348] width 50 height 11
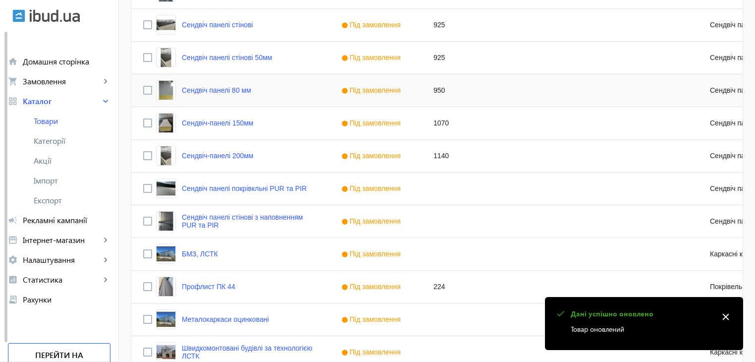
scroll to position [446, 0]
click at [216, 185] on link "Сендвіч панелі покрівкльні PUR та PIR" at bounding box center [244, 188] width 125 height 8
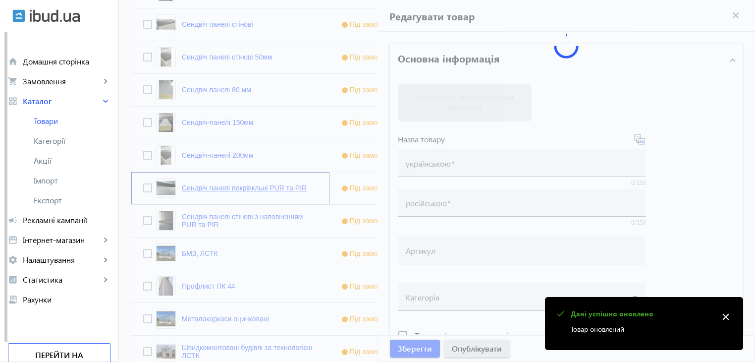
type input "Сендвіч панелі покрівкльні PUR та PIR"
type input "[PERSON_NAME] панели кровельные PUR и PIR"
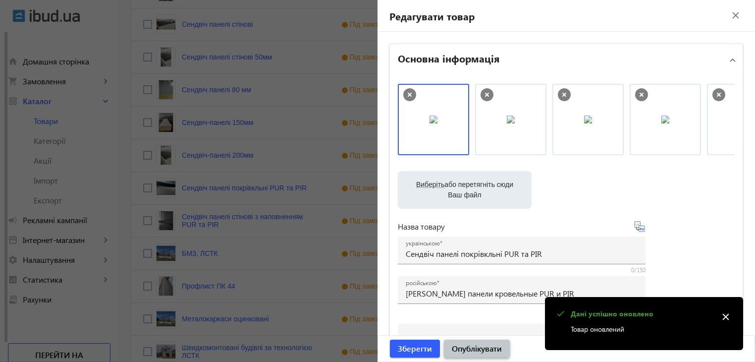
click at [463, 350] on span "Опублікувати" at bounding box center [477, 348] width 50 height 11
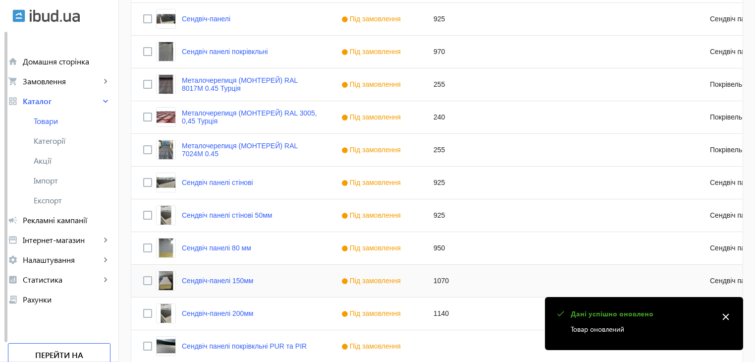
scroll to position [347, 0]
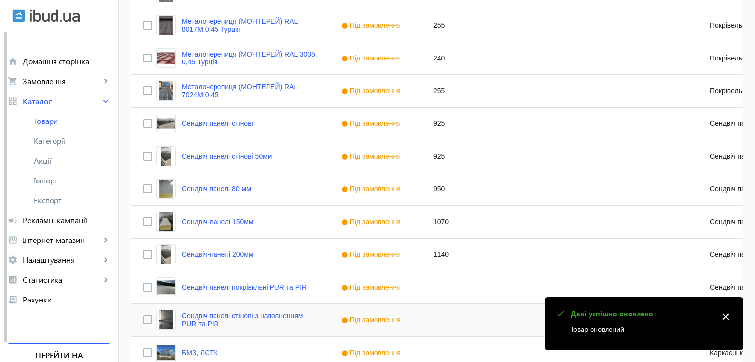
click at [210, 317] on link "Сендвіч панелі стінові з наповненням PUR та PIR" at bounding box center [250, 320] width 136 height 16
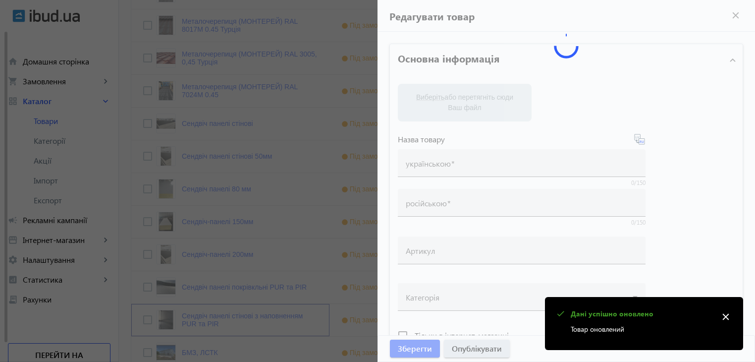
type input "Сендвіч панелі стінові з наповненням PUR та PIR"
type input "Сэндвич стеновые панели с наполнением PUR и PIR"
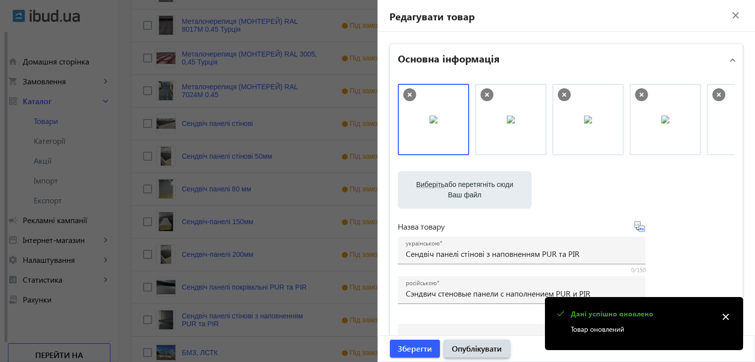
click at [465, 346] on span "Опублікувати" at bounding box center [477, 348] width 50 height 11
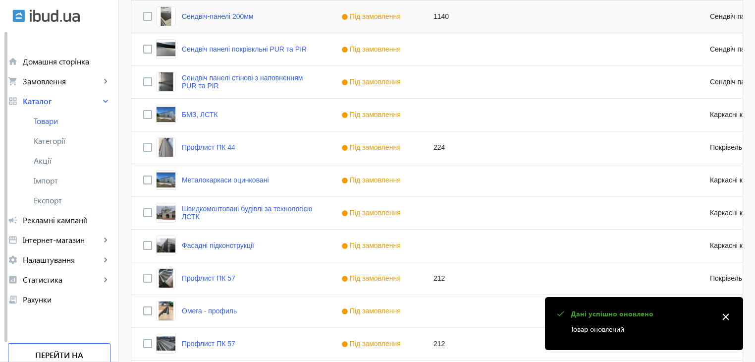
scroll to position [595, 0]
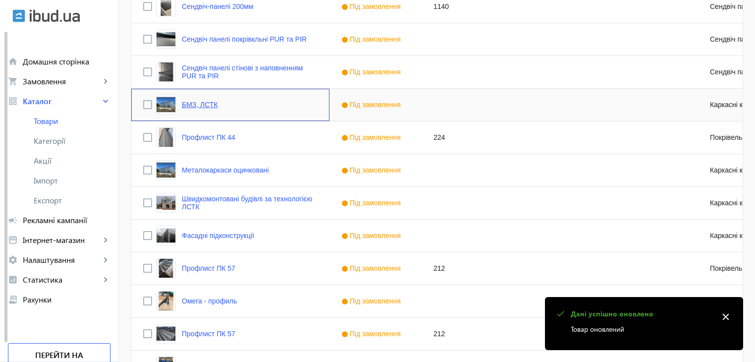
click at [199, 101] on link "БМЗ, ЛСТК" at bounding box center [200, 105] width 36 height 8
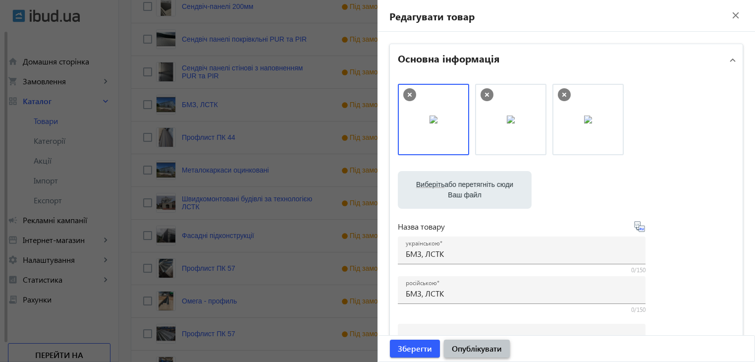
click at [480, 347] on span "Опублікувати" at bounding box center [477, 348] width 50 height 11
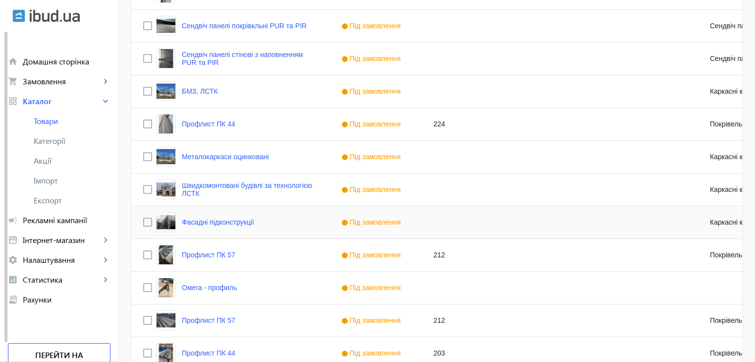
scroll to position [601, 0]
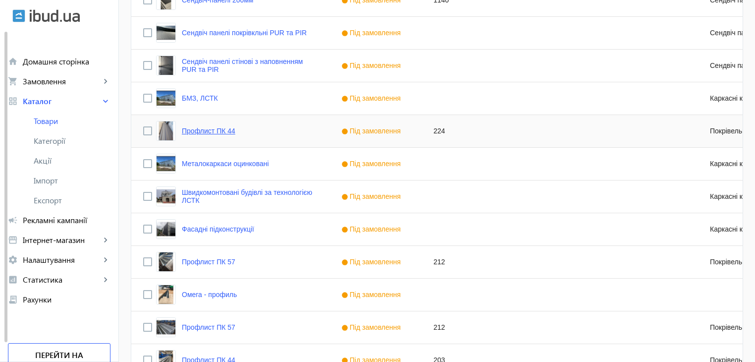
click at [193, 131] on link "Профлист ПК 44" at bounding box center [209, 131] width 54 height 8
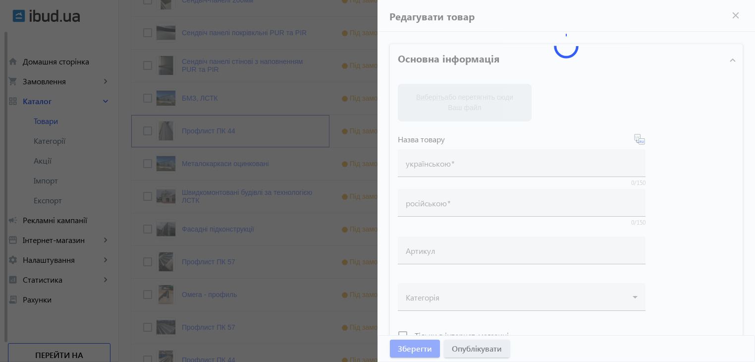
type input "Профлист ПК 44"
type input "224"
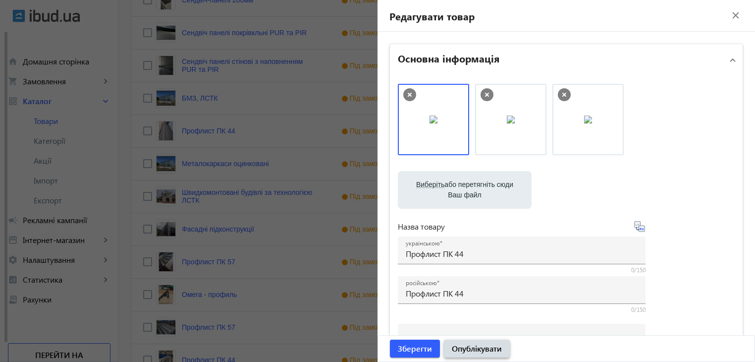
click at [472, 349] on span "Опублікувати" at bounding box center [477, 348] width 50 height 11
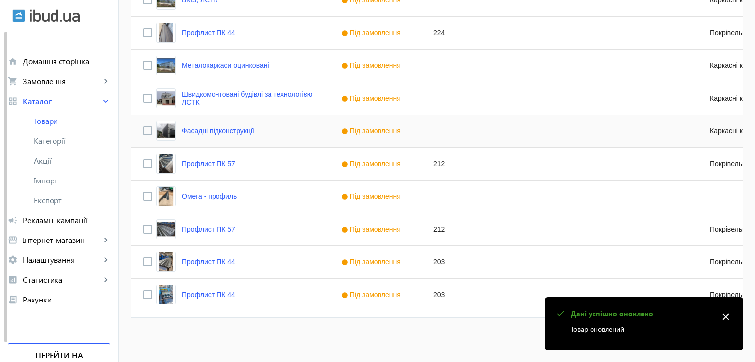
scroll to position [700, 0]
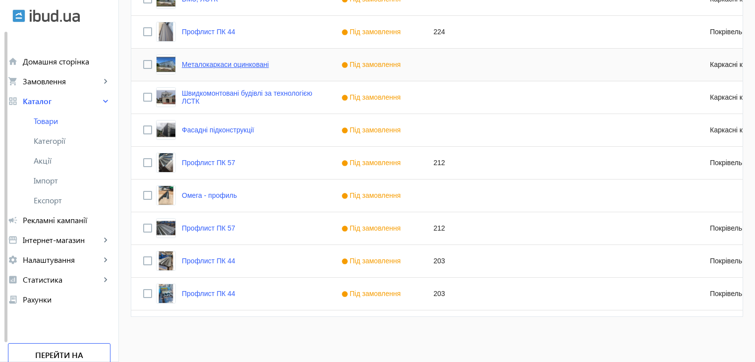
click at [214, 64] on link "Металокаркаси оцинковані" at bounding box center [225, 64] width 87 height 8
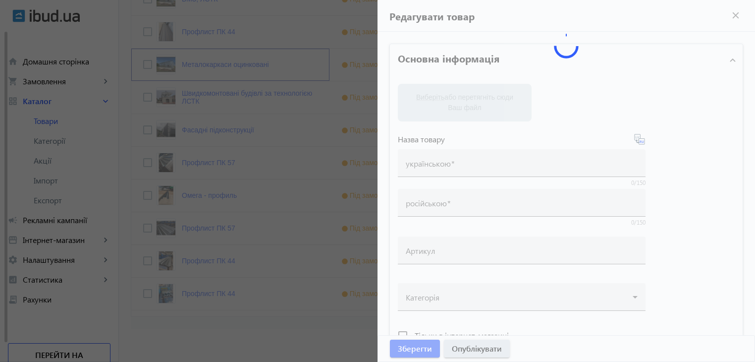
type input "Металокаркаси оцинковані"
type input "Металлокаркасы оцинкованные"
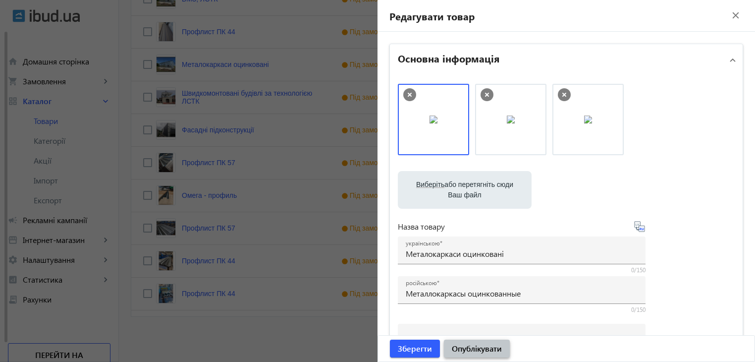
click at [475, 349] on span "Опублікувати" at bounding box center [477, 348] width 50 height 11
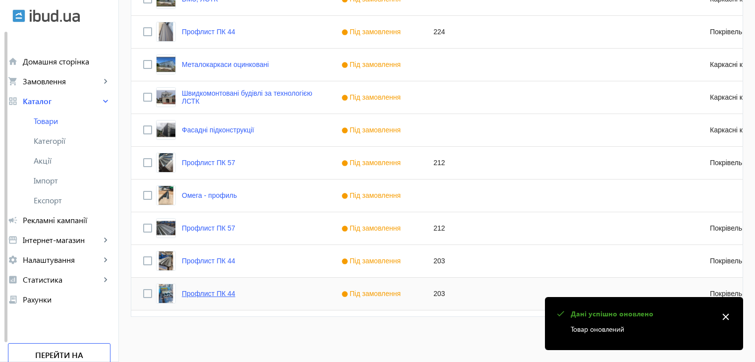
click at [221, 291] on link "Профлист ПК 44" at bounding box center [209, 293] width 54 height 8
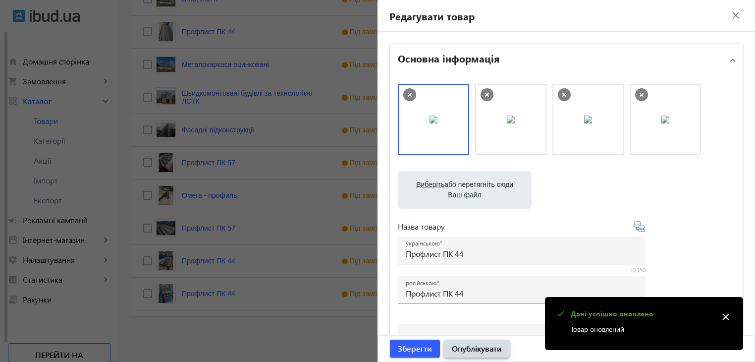
click at [463, 347] on span "Опублікувати" at bounding box center [477, 348] width 50 height 11
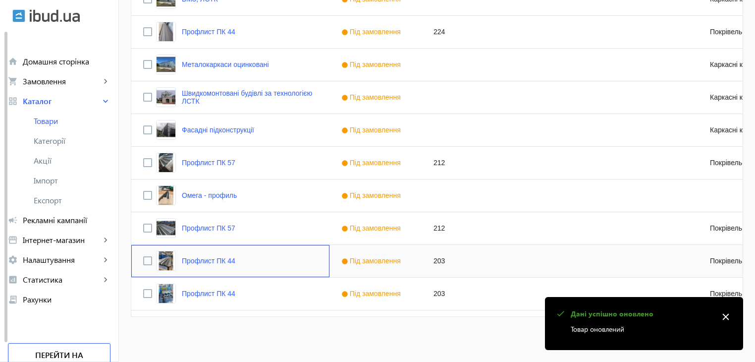
click at [230, 257] on div "Профлист ПК 44" at bounding box center [230, 261] width 198 height 32
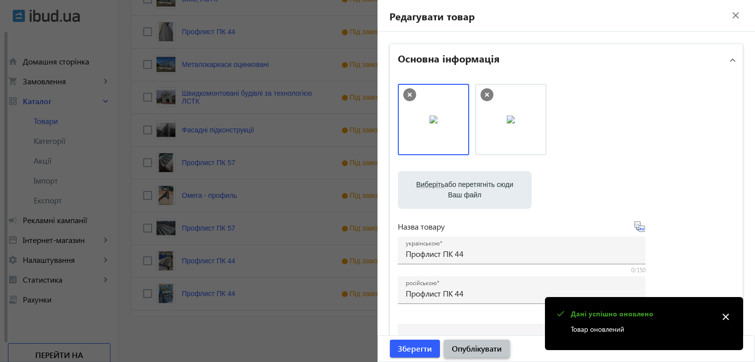
click at [470, 353] on span "Опублікувати" at bounding box center [477, 348] width 50 height 11
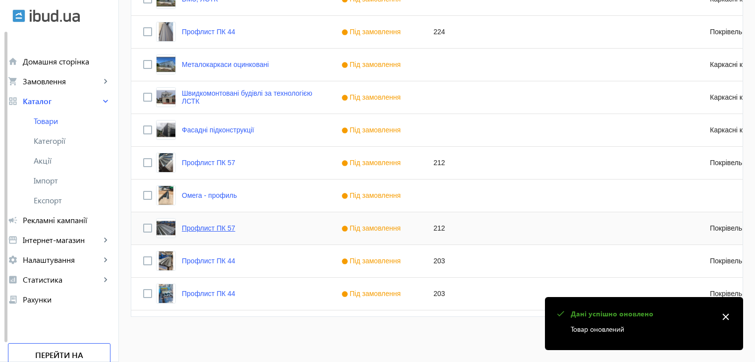
click at [217, 226] on link "Профлист ПК 57" at bounding box center [209, 228] width 54 height 8
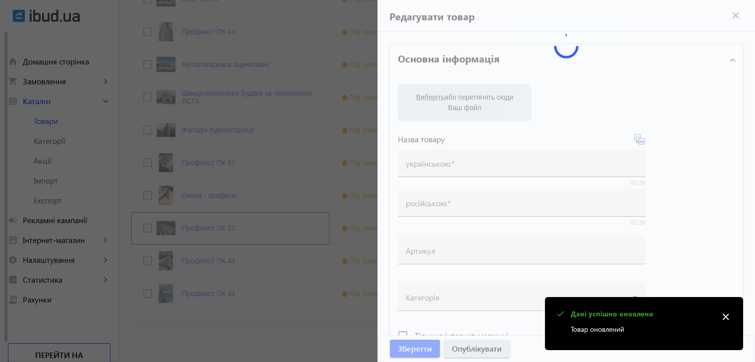
type input "Профлист ПК 57"
type input "212"
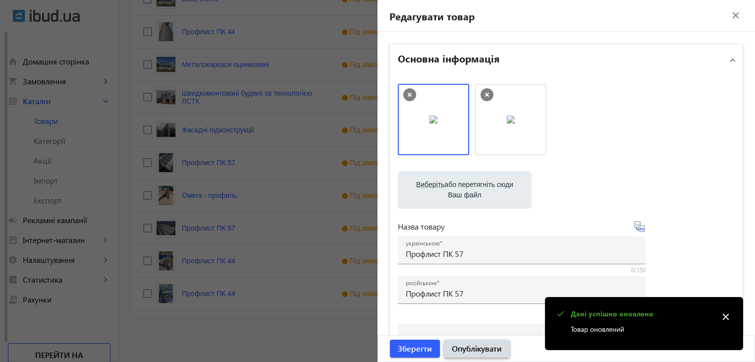
click at [463, 348] on span "Опублікувати" at bounding box center [477, 348] width 50 height 11
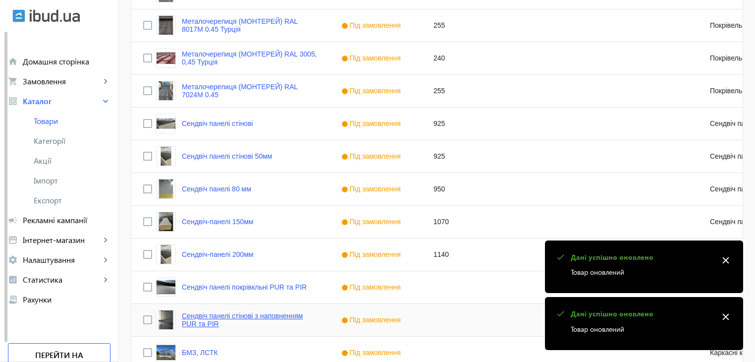
scroll to position [694, 0]
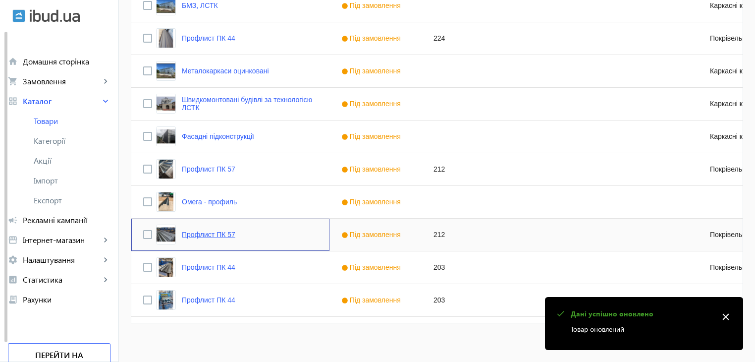
click at [194, 232] on link "Профлист ПК 57" at bounding box center [209, 234] width 54 height 8
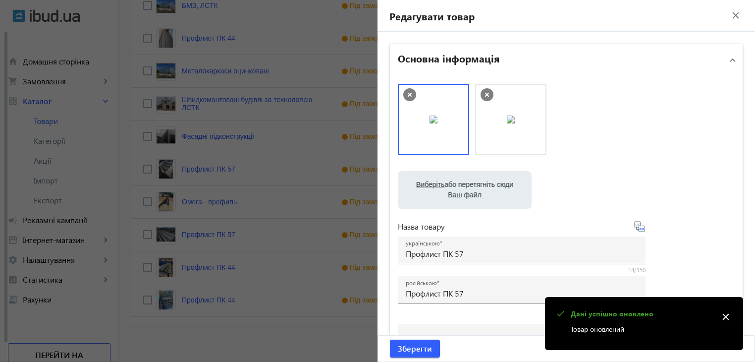
click at [216, 205] on div at bounding box center [377, 181] width 755 height 362
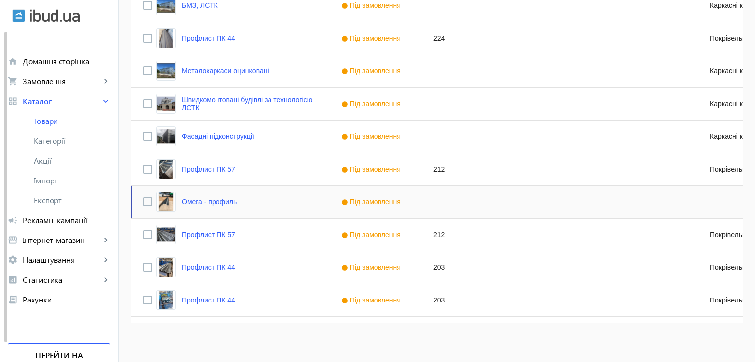
click at [215, 203] on link "Омега - профиль" at bounding box center [209, 202] width 55 height 8
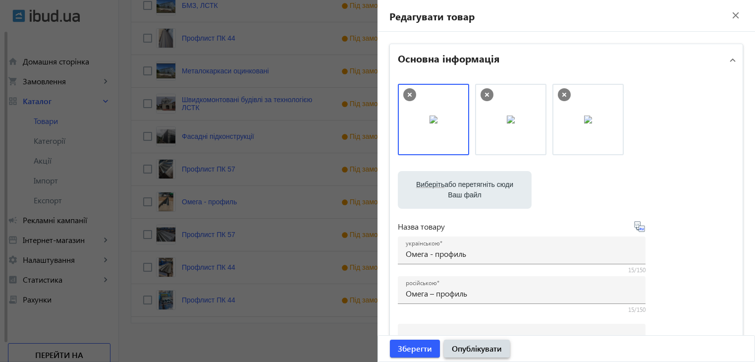
click at [466, 350] on span "Опублікувати" at bounding box center [477, 348] width 50 height 11
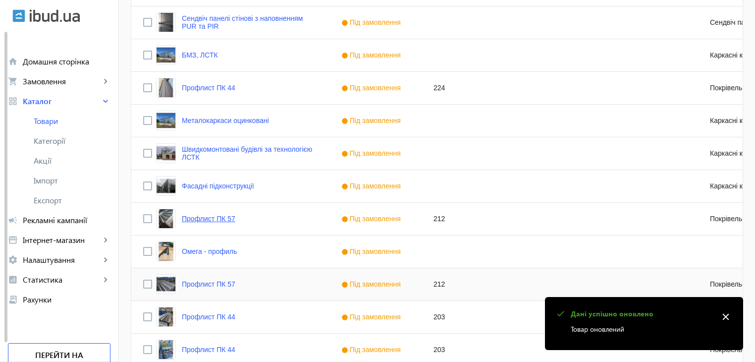
scroll to position [700, 0]
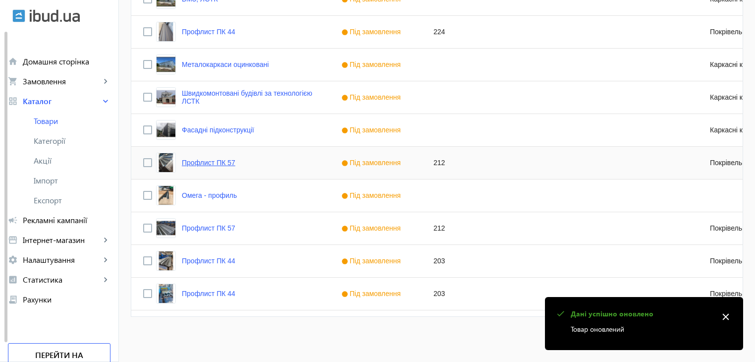
click at [214, 160] on link "Профлист ПК 57" at bounding box center [209, 163] width 54 height 8
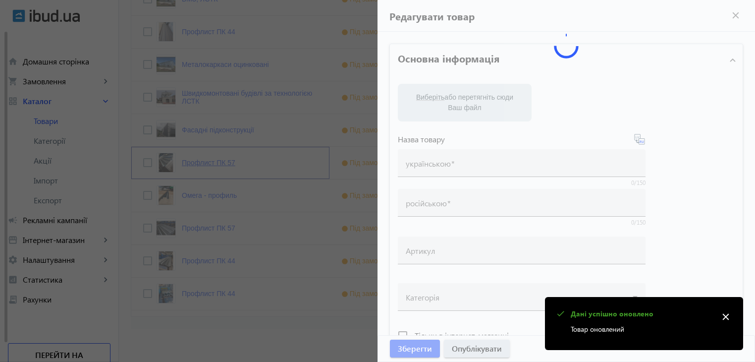
type input "Профлист ПК 57"
type input "212"
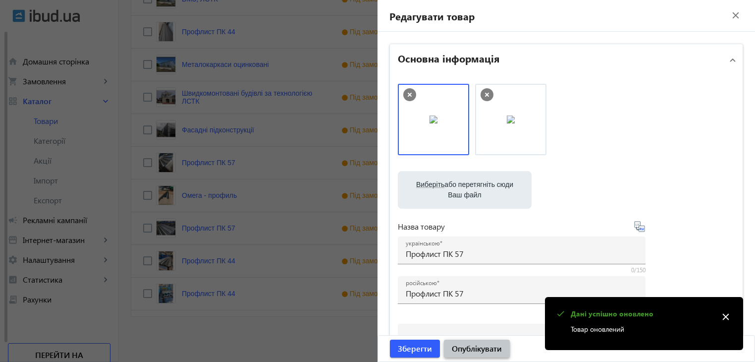
click at [469, 349] on span "Опублікувати" at bounding box center [477, 348] width 50 height 11
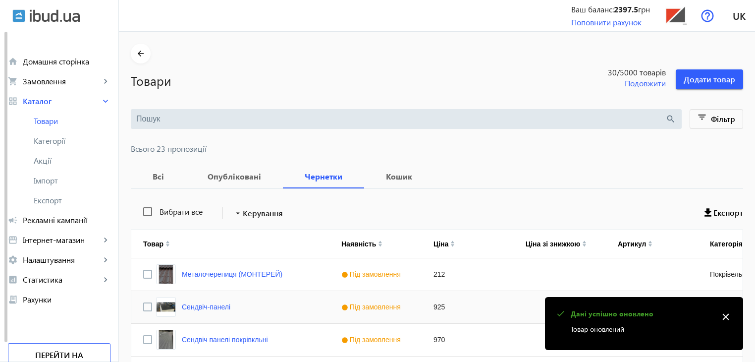
click at [263, 310] on div "Сендвіч-панелі" at bounding box center [230, 307] width 198 height 32
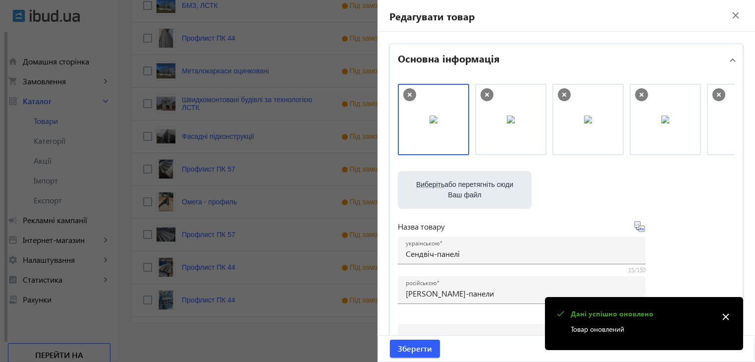
click at [238, 285] on div at bounding box center [377, 181] width 755 height 362
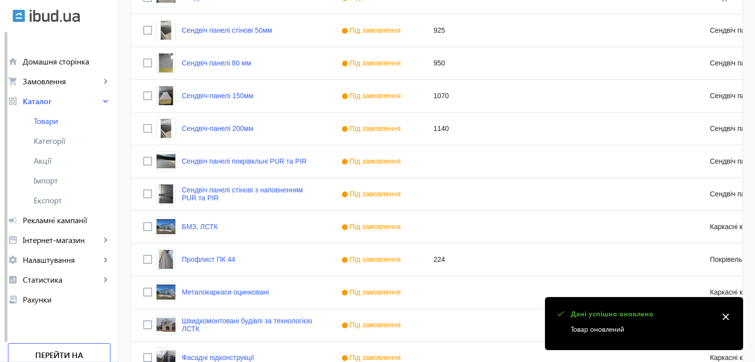
scroll to position [700, 0]
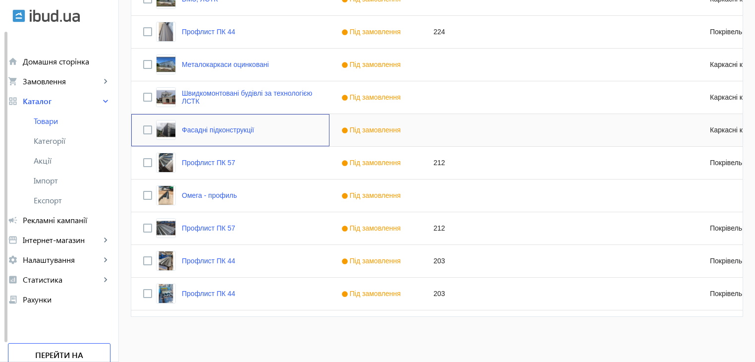
click at [226, 123] on div "Фасадні підконструкції" at bounding box center [205, 130] width 98 height 20
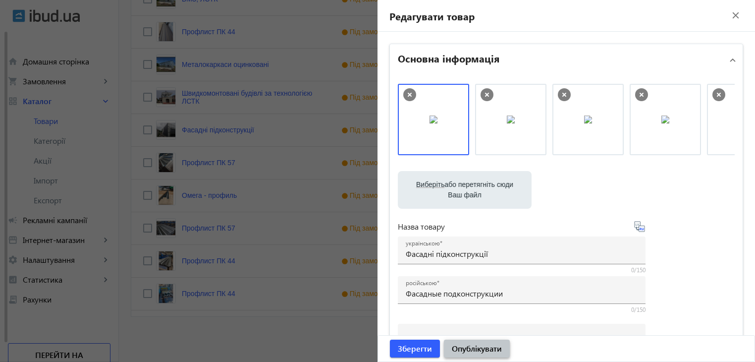
click at [475, 351] on span "Опублікувати" at bounding box center [477, 348] width 50 height 11
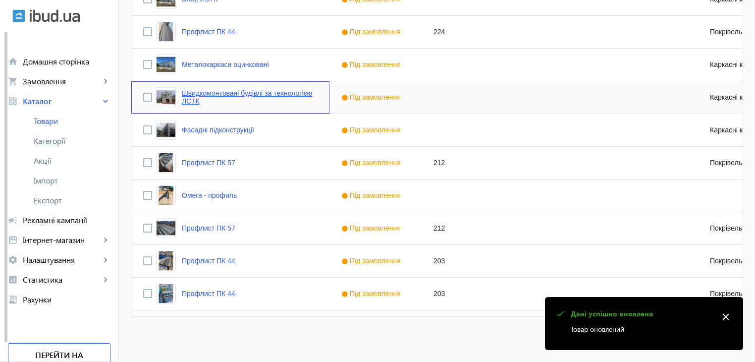
click at [204, 95] on link "Швидкомонтовані будівлі за технологією ЛСТК" at bounding box center [250, 97] width 136 height 16
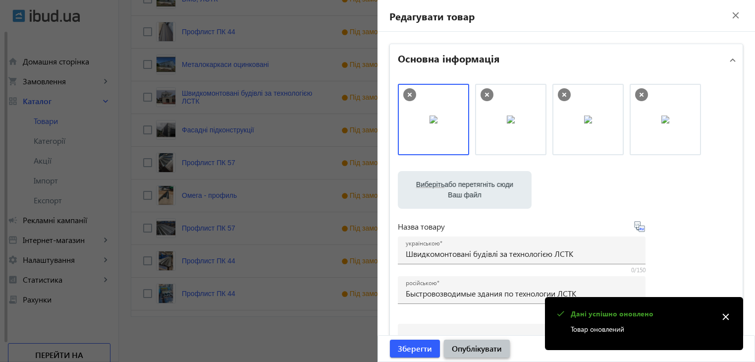
click at [474, 346] on span "Опублікувати" at bounding box center [477, 348] width 50 height 11
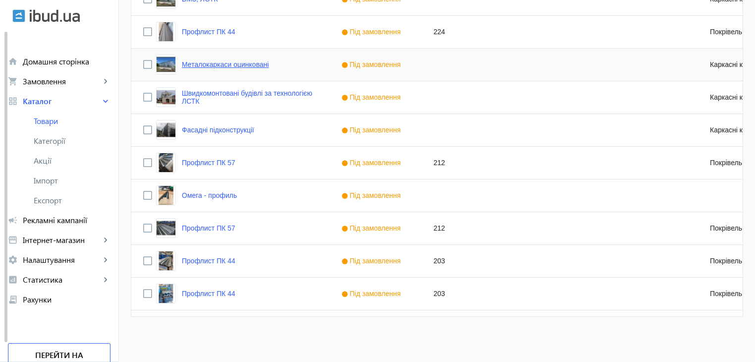
click at [217, 62] on link "Металокаркаси оцинковані" at bounding box center [225, 64] width 87 height 8
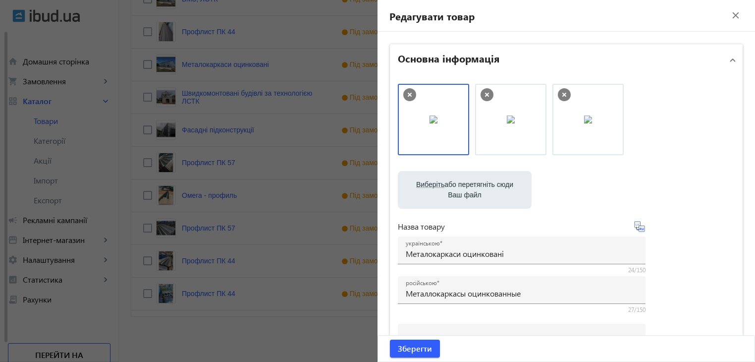
click at [293, 260] on div at bounding box center [377, 181] width 755 height 362
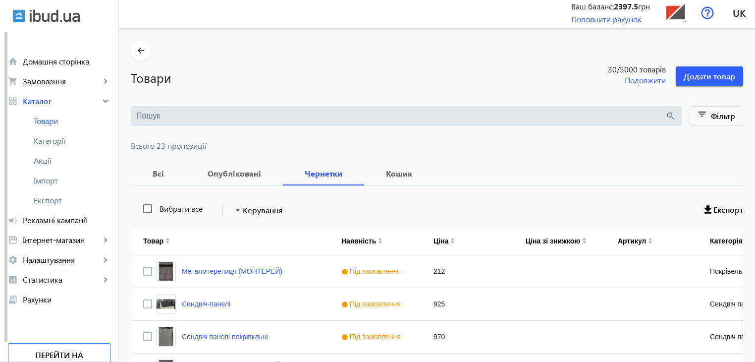
scroll to position [0, 0]
